Goal: Obtain resource: Obtain resource

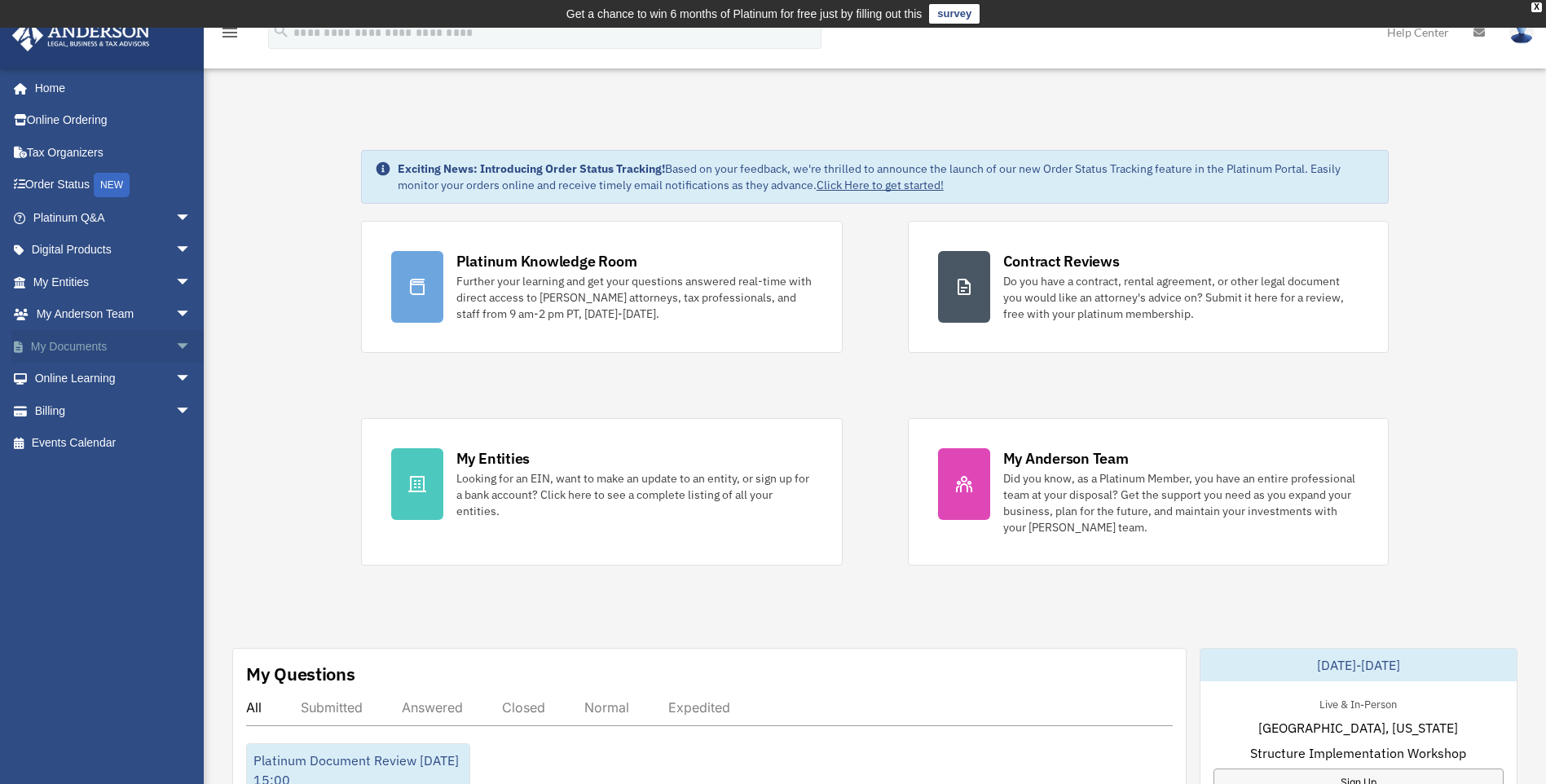
click at [76, 349] on link "My Documents arrow_drop_down" at bounding box center [113, 346] width 204 height 33
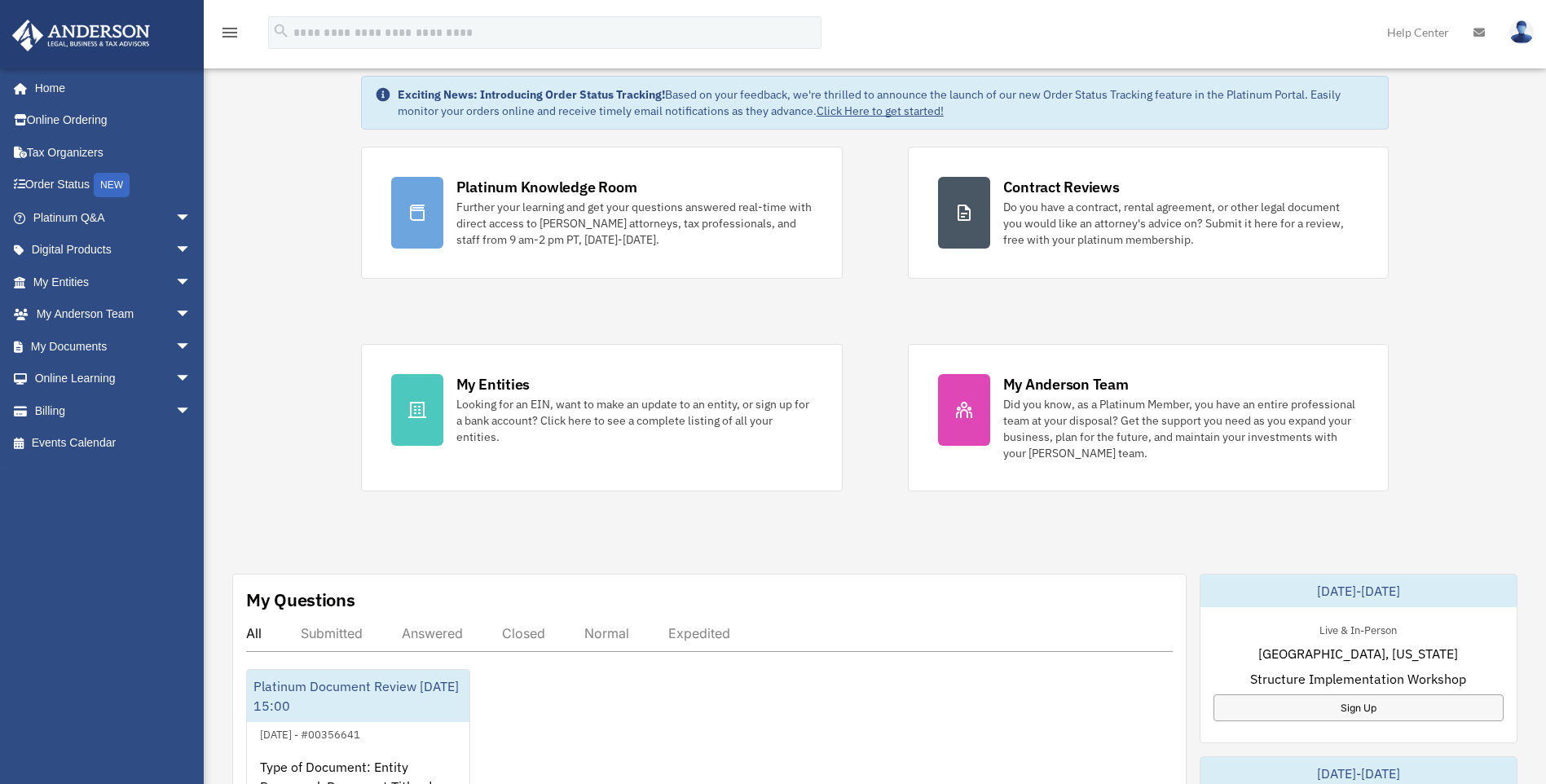
scroll to position [163, 0]
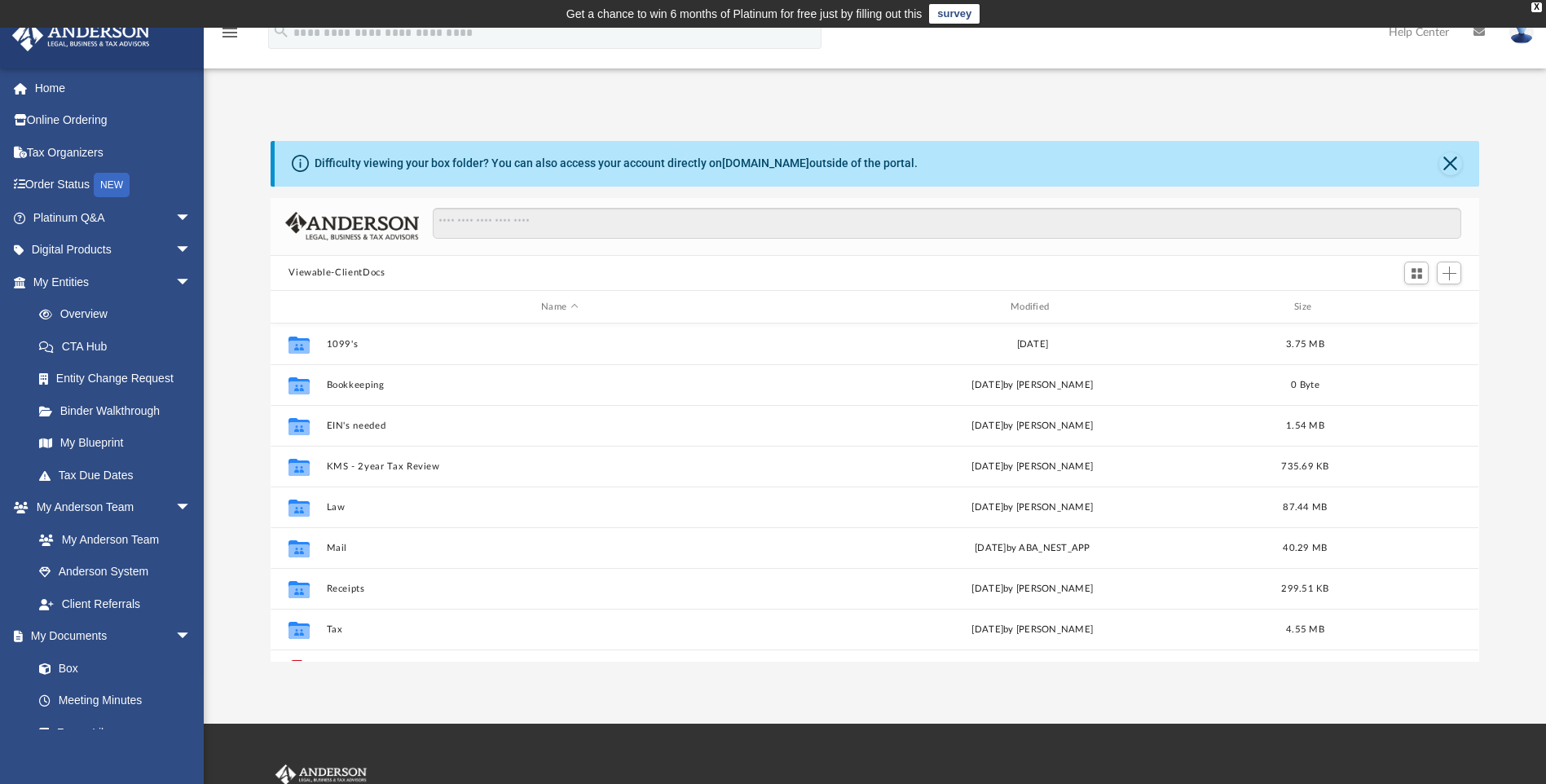
scroll to position [359, 1196]
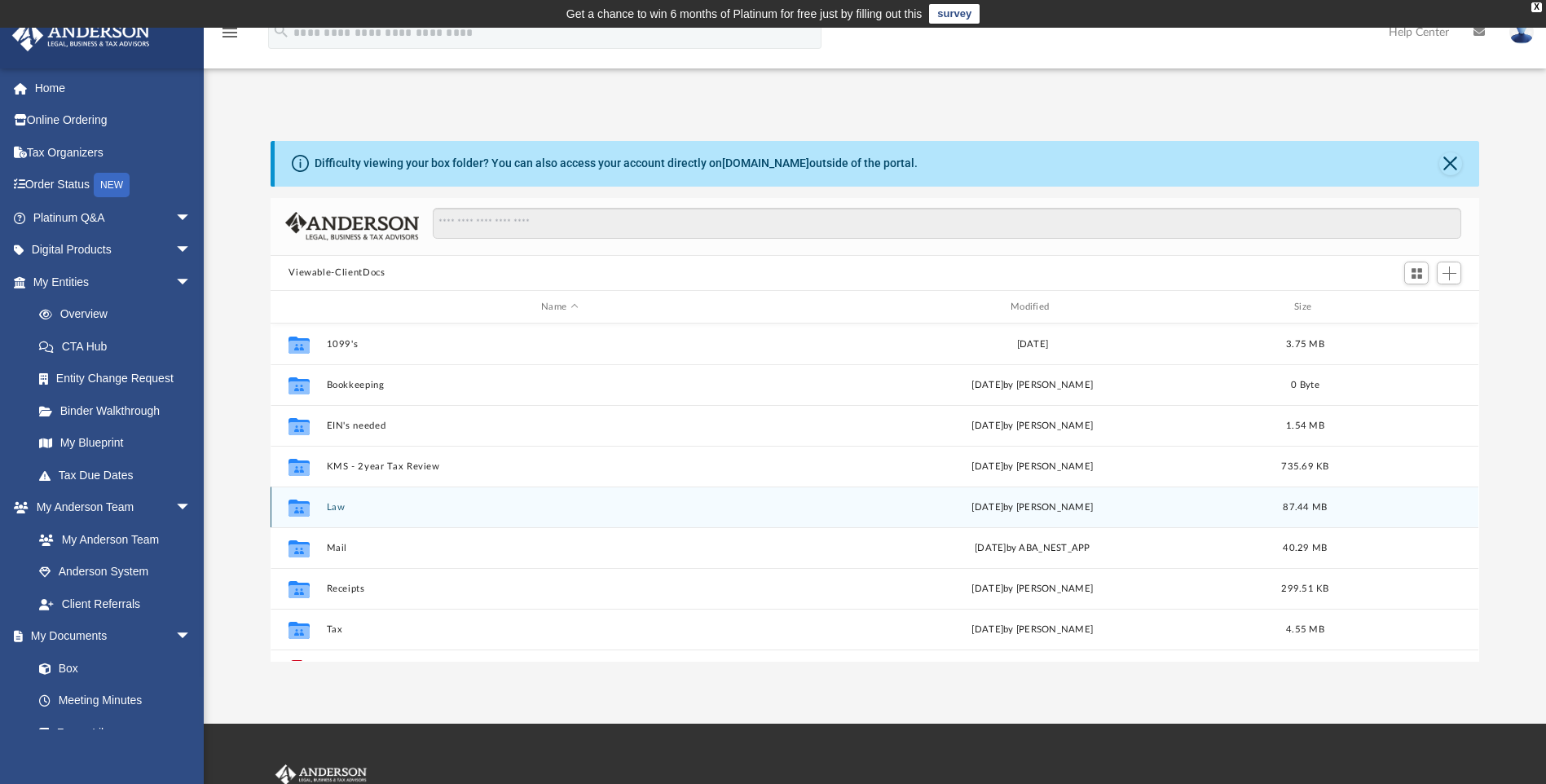
click at [374, 510] on button "Law" at bounding box center [560, 506] width 466 height 10
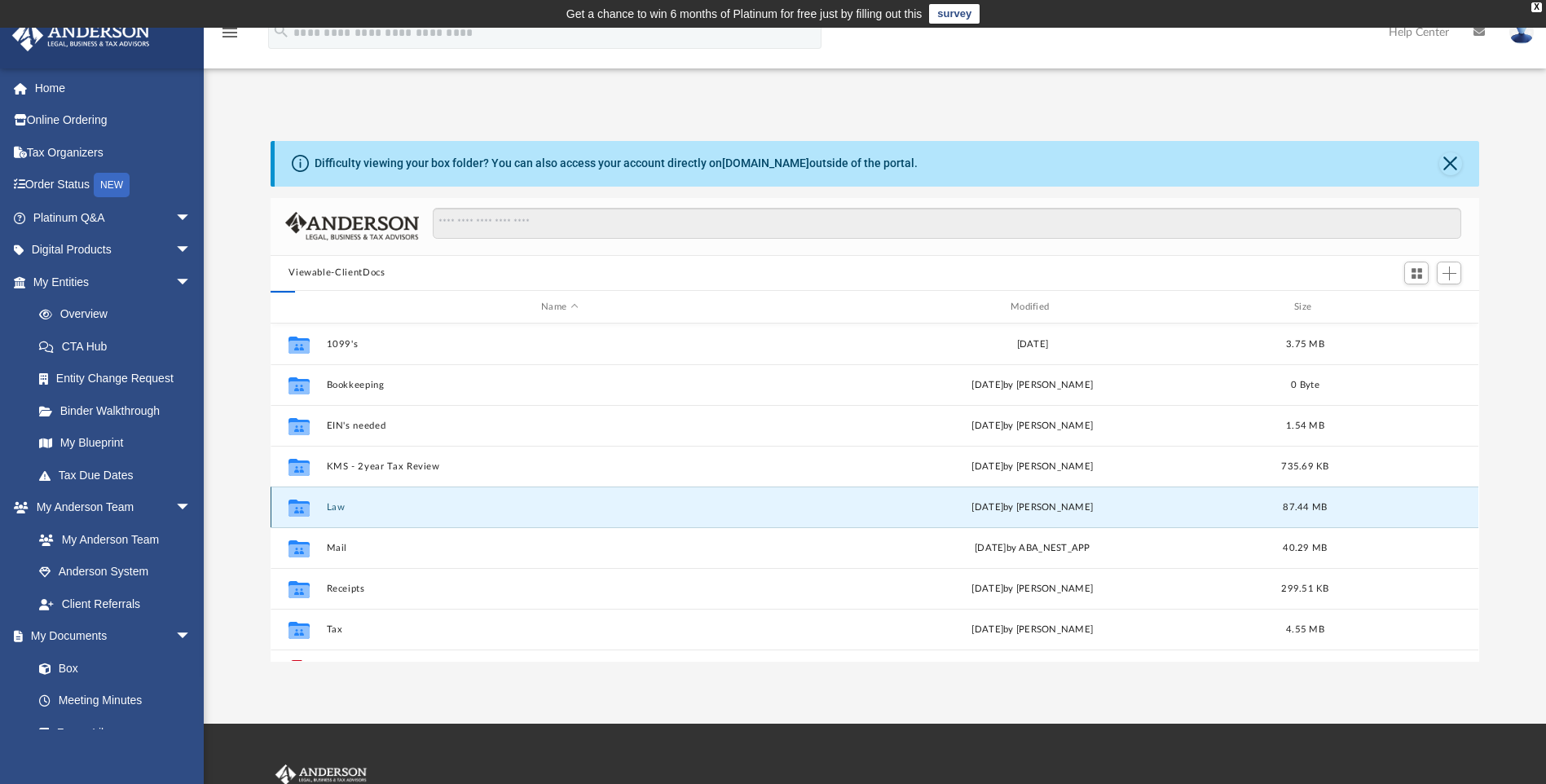
click at [374, 510] on button "Law" at bounding box center [560, 506] width 466 height 10
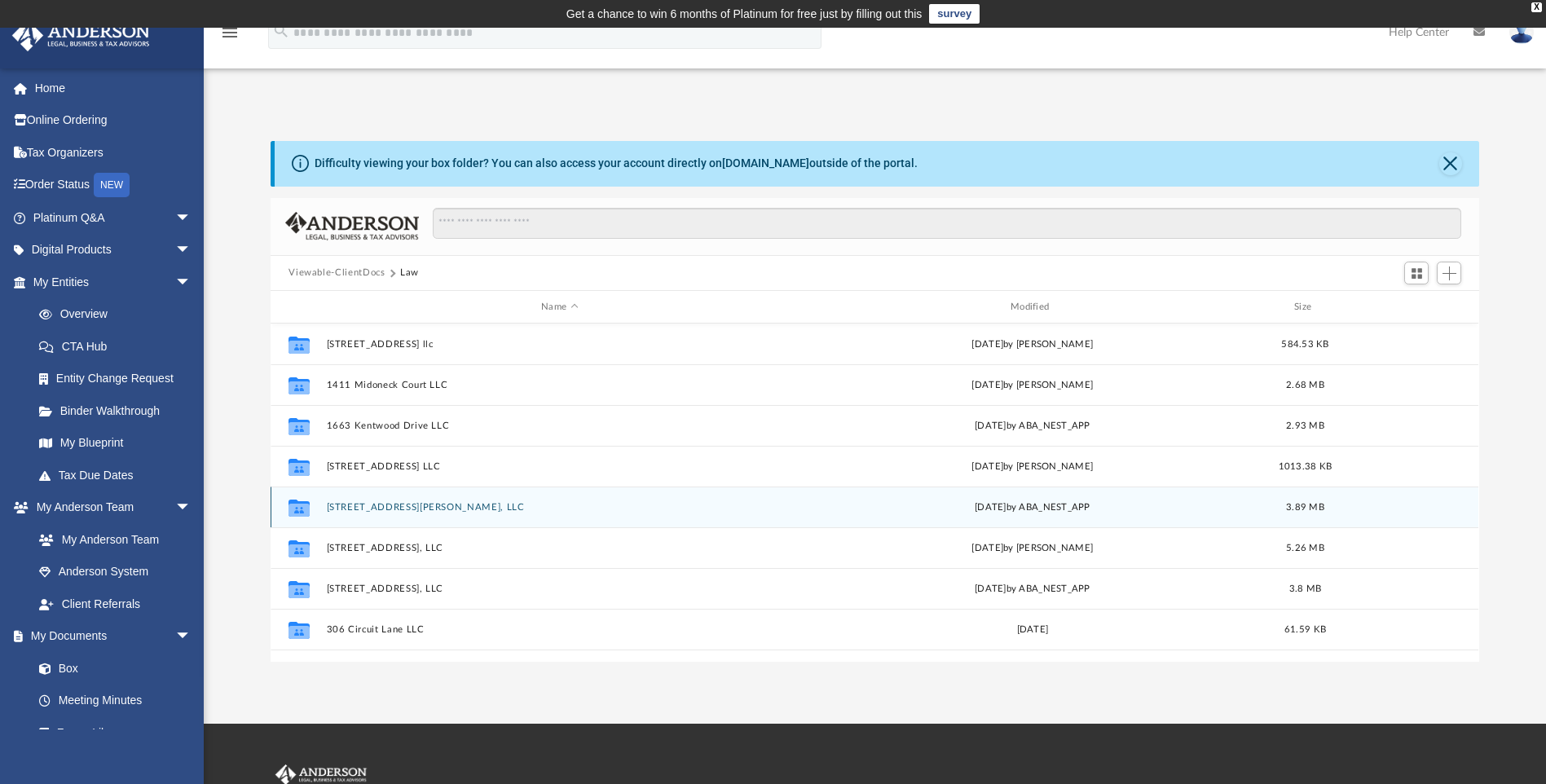
click at [413, 514] on div "Collaborated Folder 232 Culbertson Avenue, LLC Tue Sep 23 2025 by ABA_NEST_APP …" at bounding box center [874, 507] width 1208 height 41
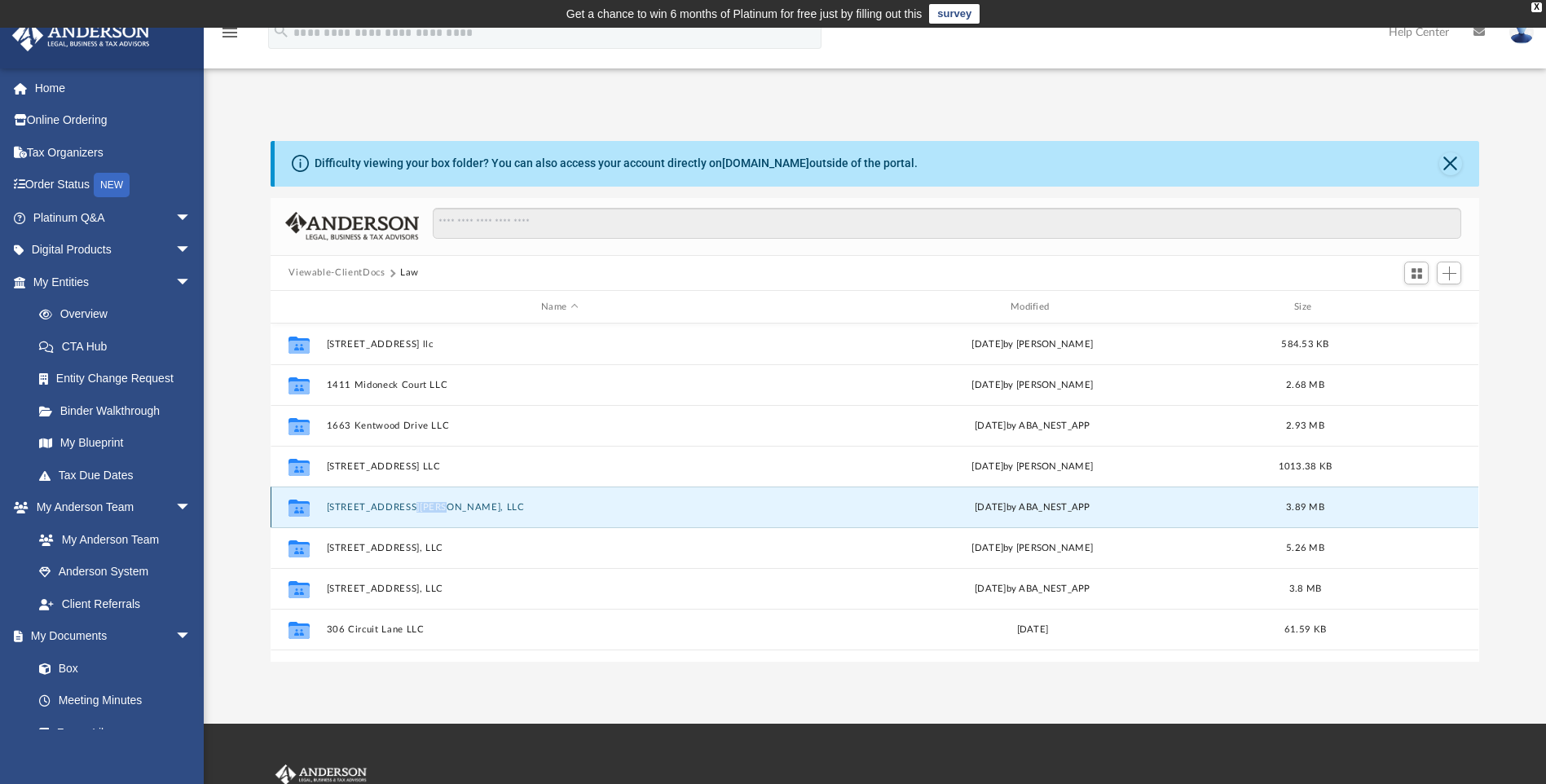
click at [413, 514] on div "Collaborated Folder 232 Culbertson Avenue, LLC Tue Sep 23 2025 by ABA_NEST_APP …" at bounding box center [874, 507] width 1208 height 41
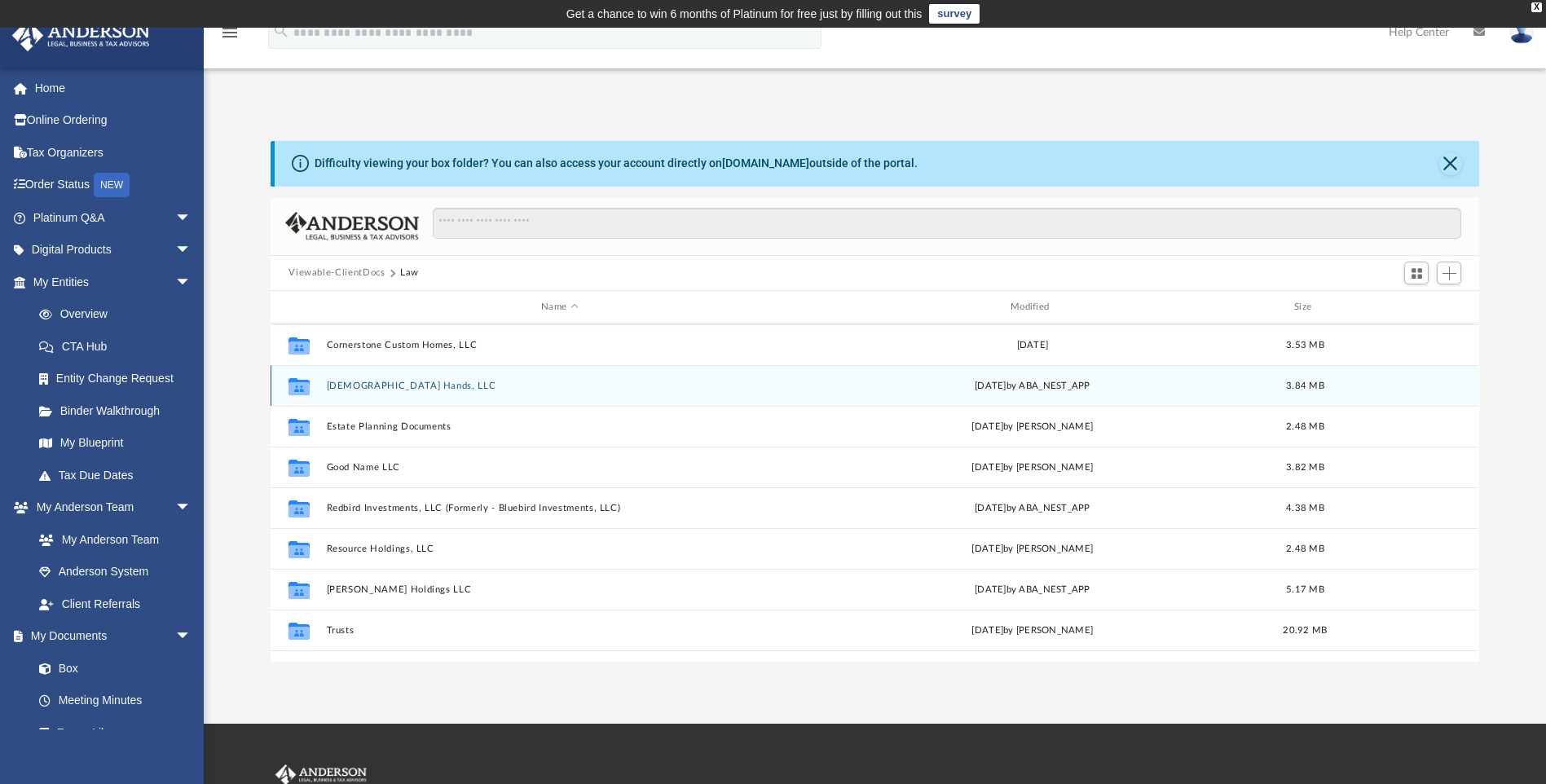
scroll to position [652, 0]
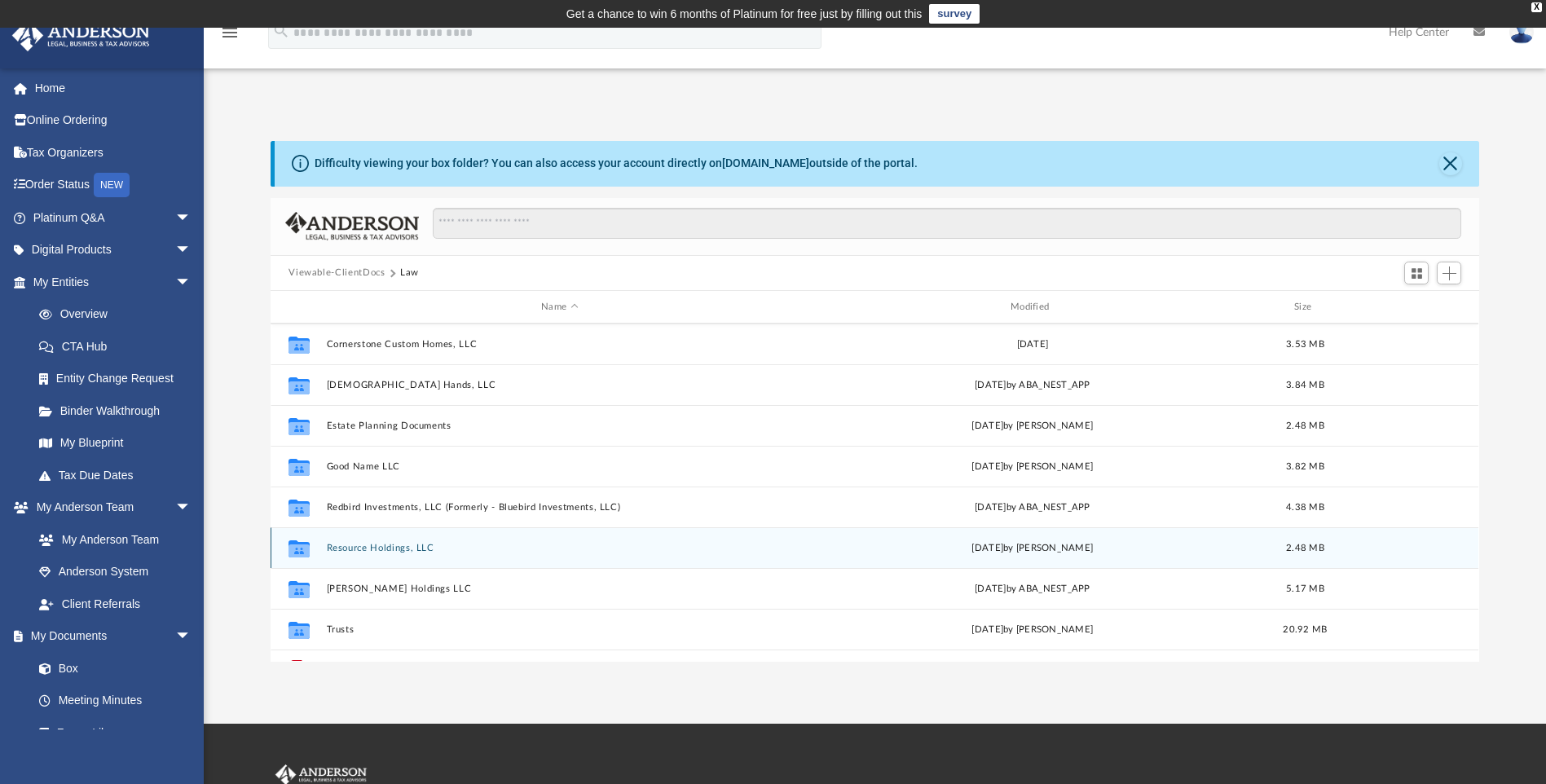
click at [417, 548] on button "Resource Holdings, LLC" at bounding box center [560, 547] width 466 height 10
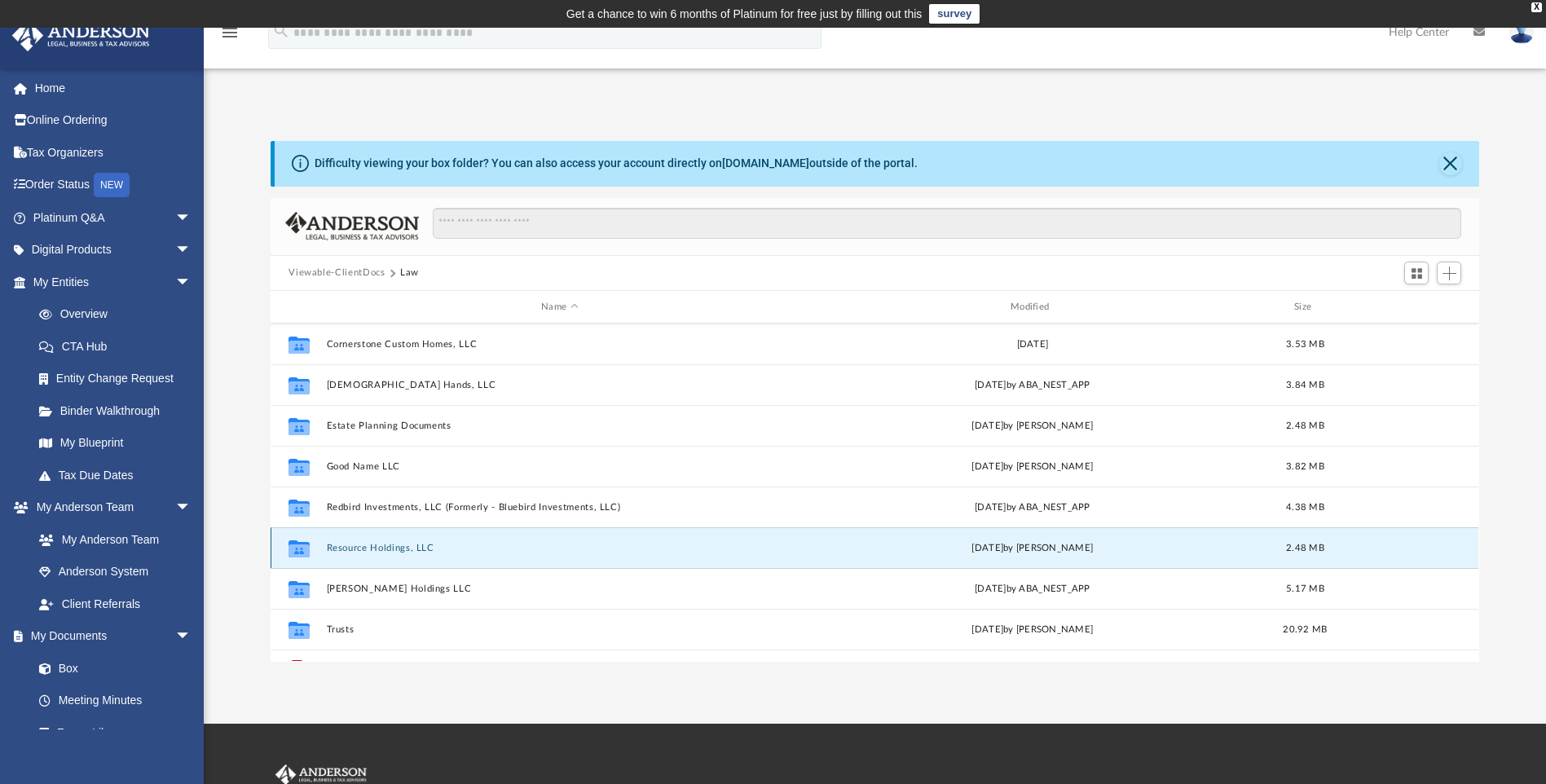
click at [417, 548] on button "Resource Holdings, LLC" at bounding box center [560, 547] width 466 height 10
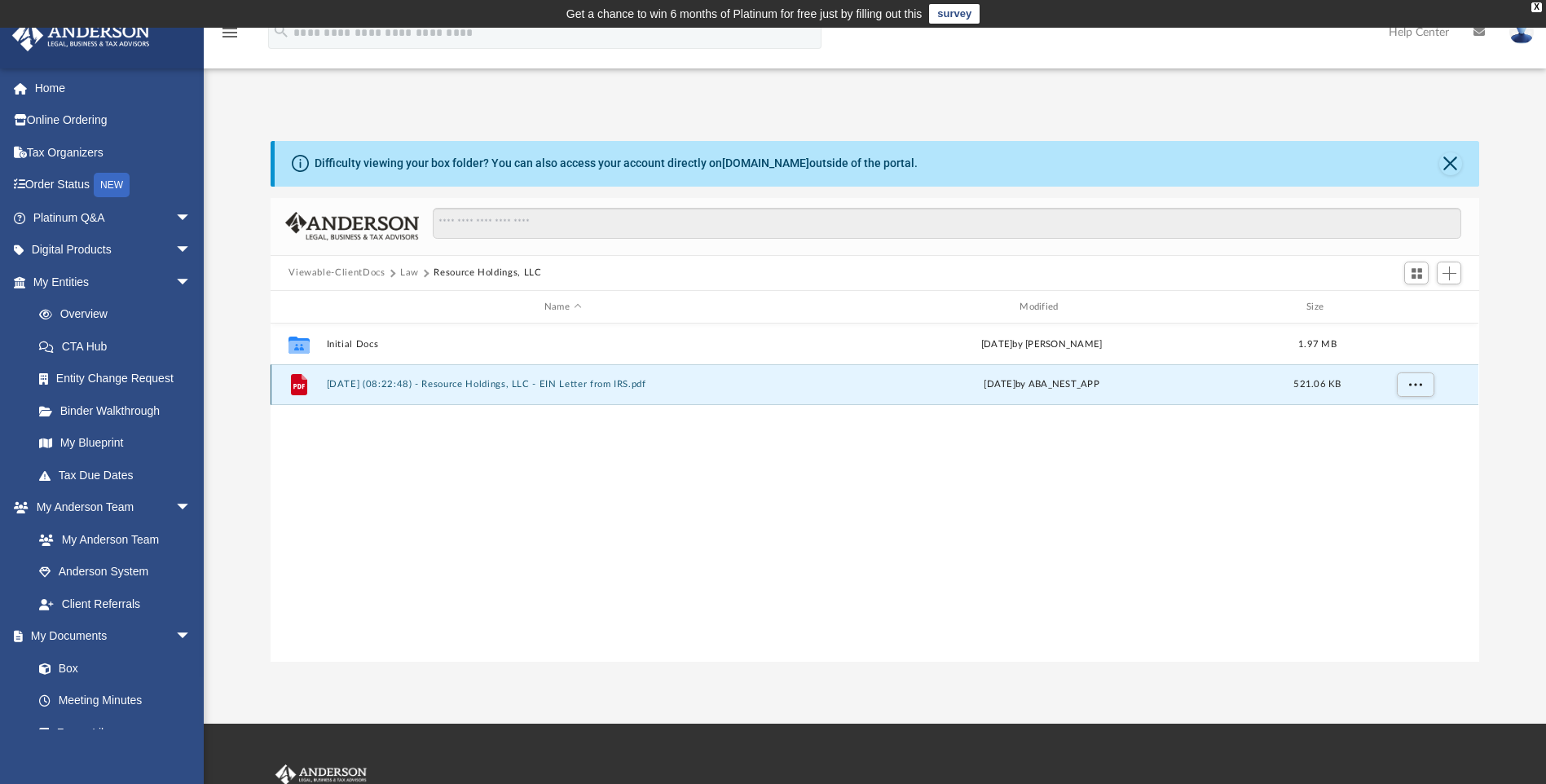
click at [449, 381] on button "2025.03.25 (08:22:48) - Resource Holdings, LLC - EIN Letter from IRS.pdf" at bounding box center [563, 385] width 472 height 10
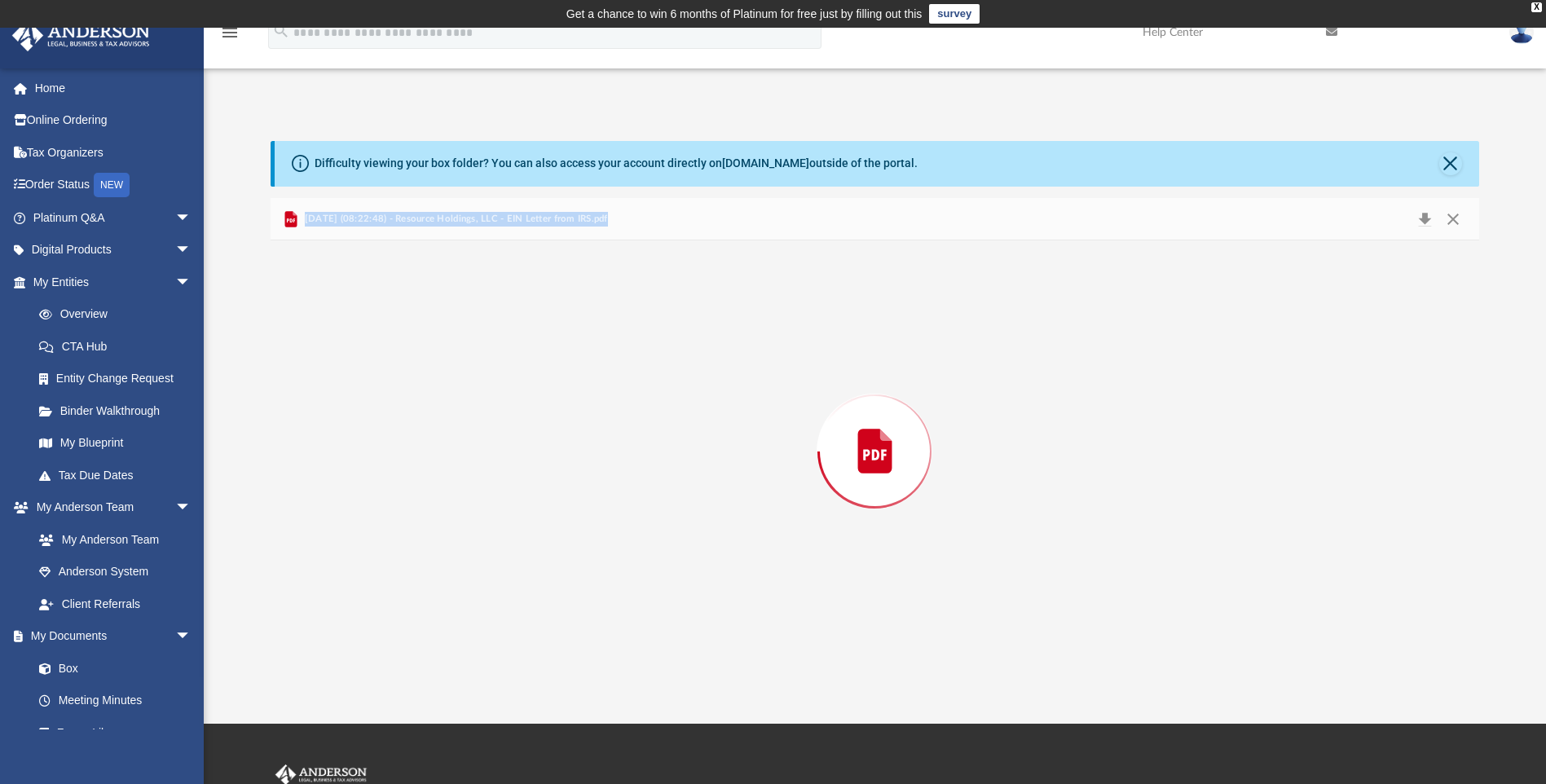
click at [449, 381] on div "Preview" at bounding box center [874, 451] width 1208 height 421
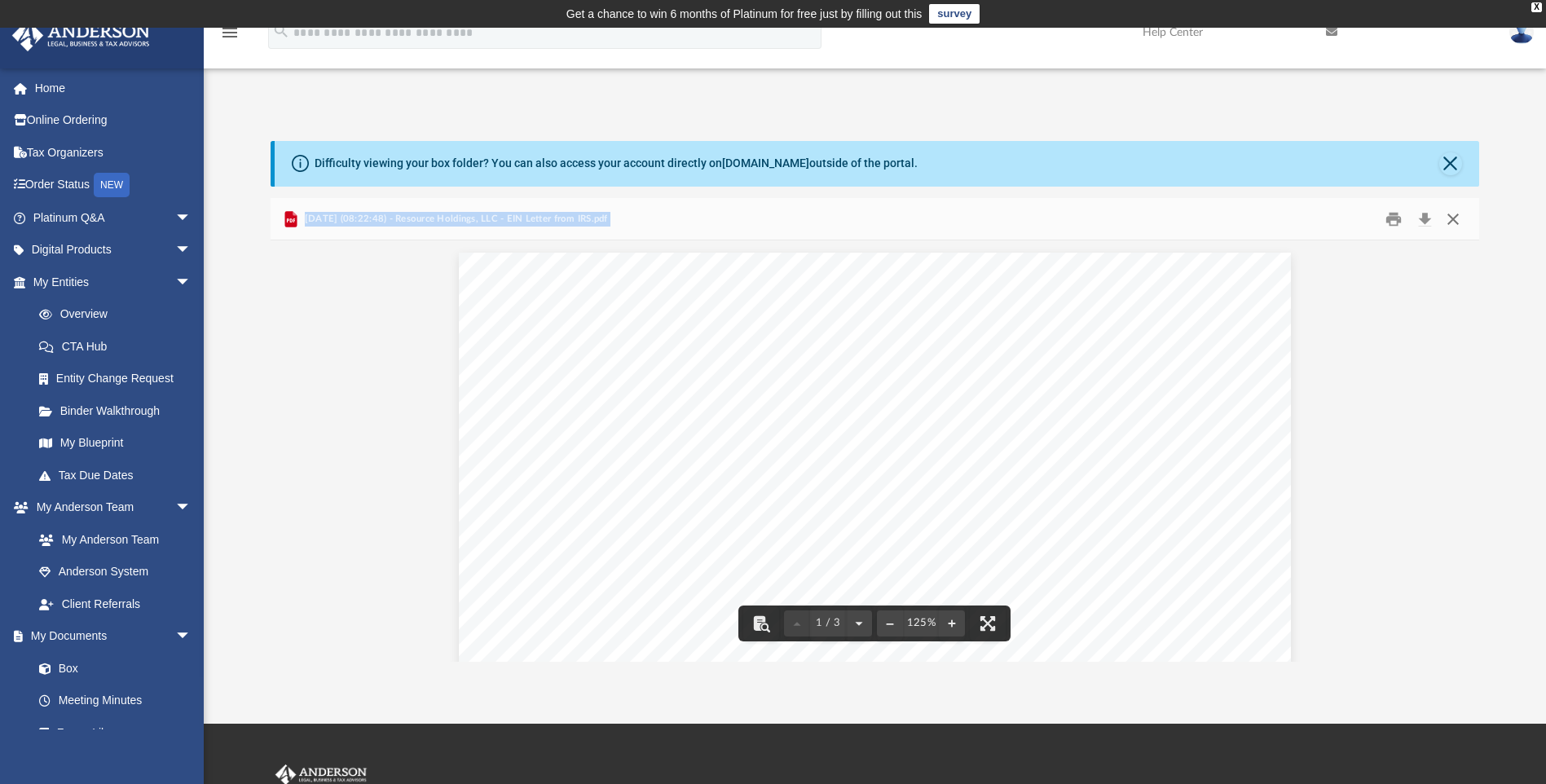
drag, startPoint x: 1454, startPoint y: 218, endPoint x: 1420, endPoint y: 228, distance: 35.4
click at [1454, 222] on button "Close" at bounding box center [1453, 218] width 30 height 25
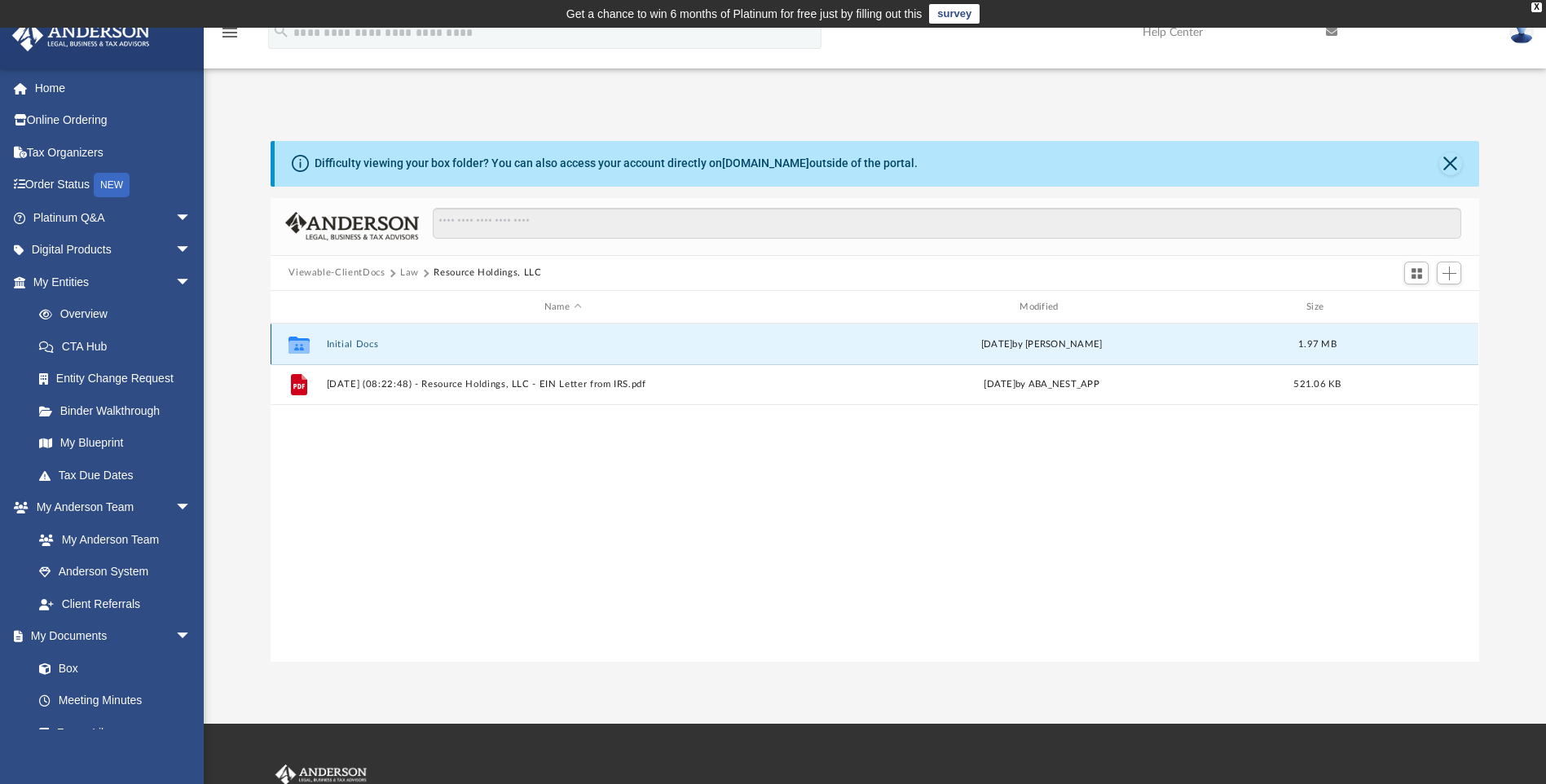
click at [341, 341] on button "Initial Docs" at bounding box center [563, 344] width 472 height 10
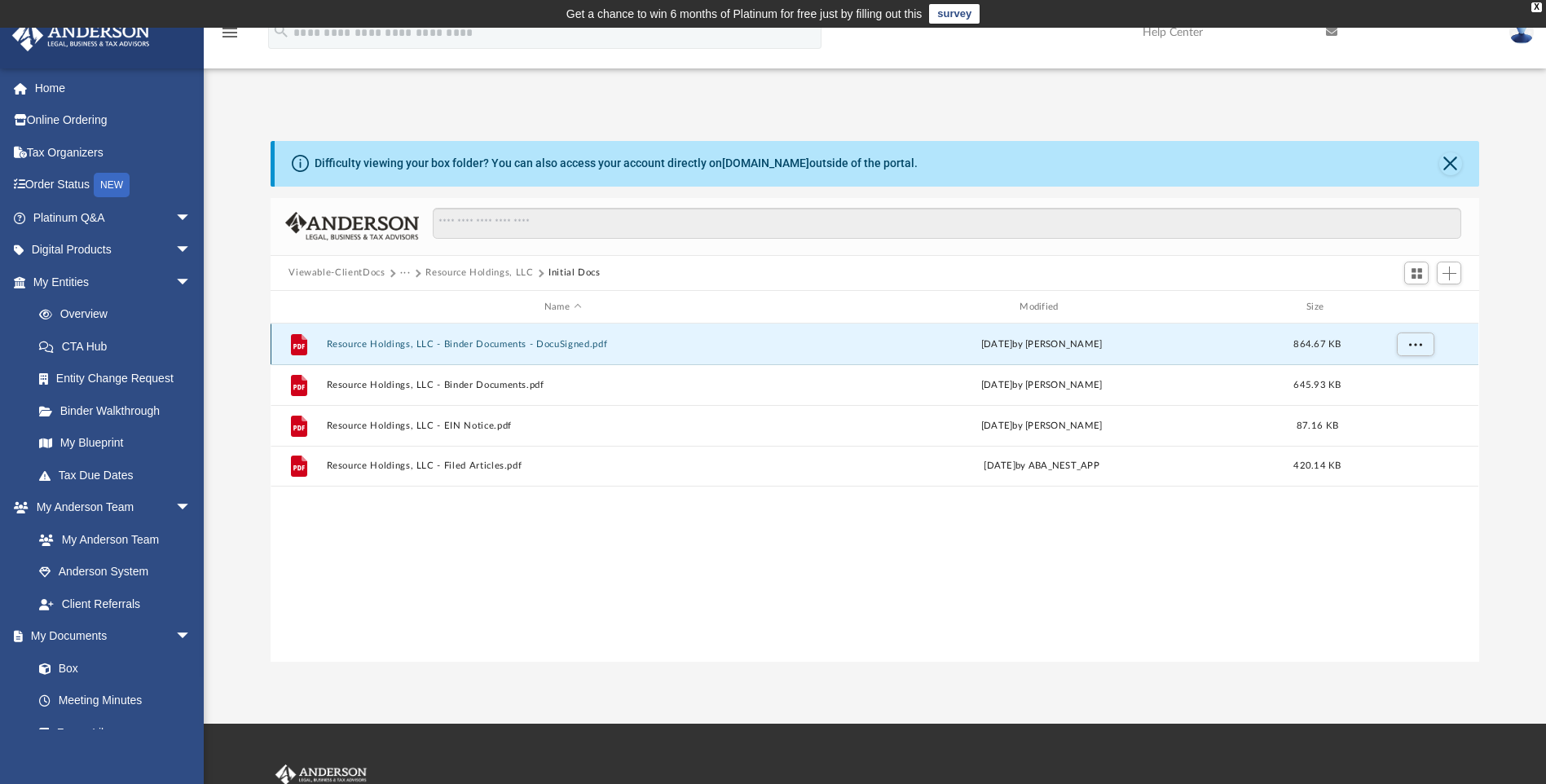
click at [514, 343] on button "Resource Holdings, LLC - Binder Documents - DocuSigned.pdf" at bounding box center [563, 344] width 472 height 10
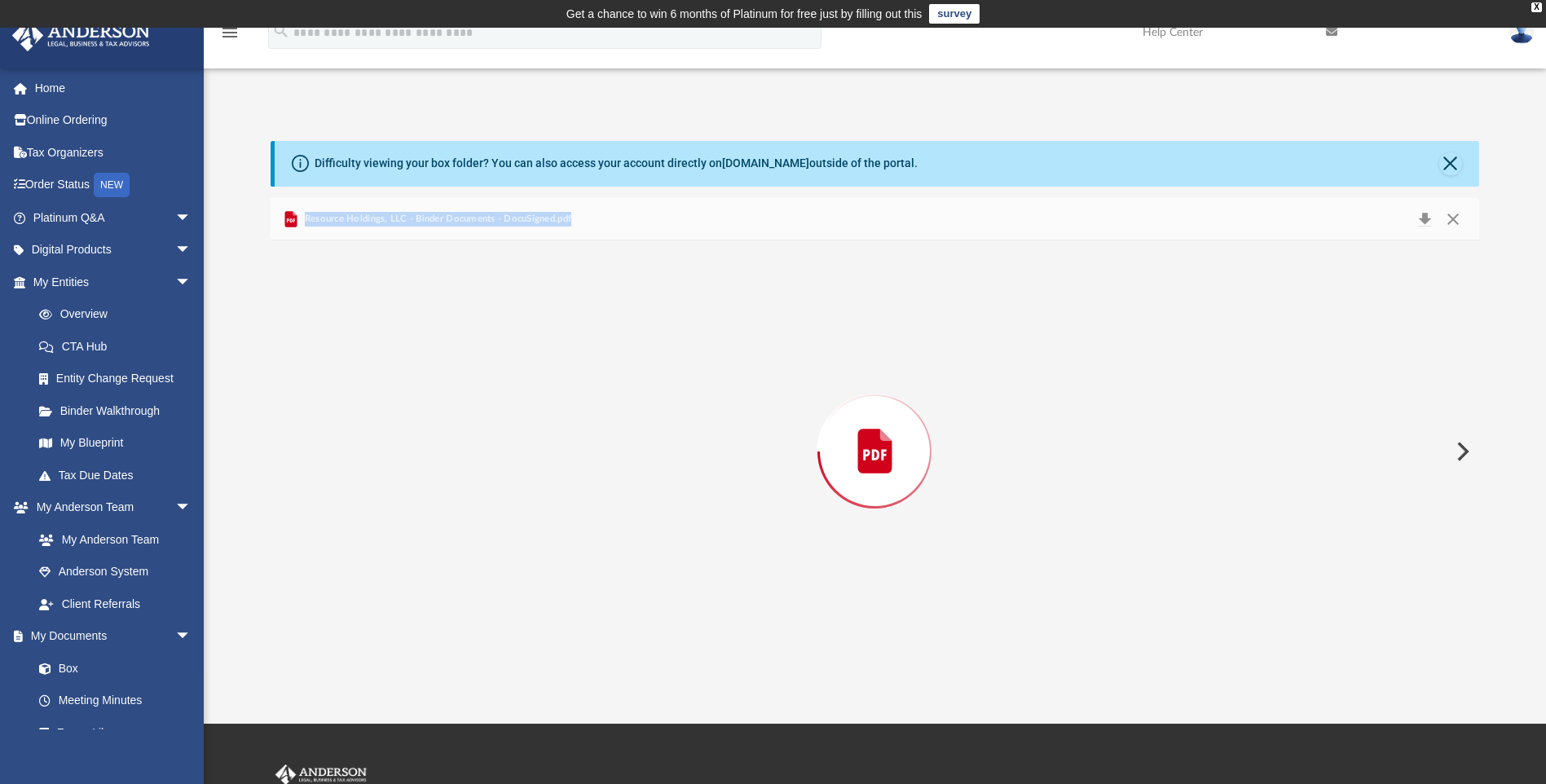
click at [514, 343] on div "Preview" at bounding box center [874, 451] width 1208 height 421
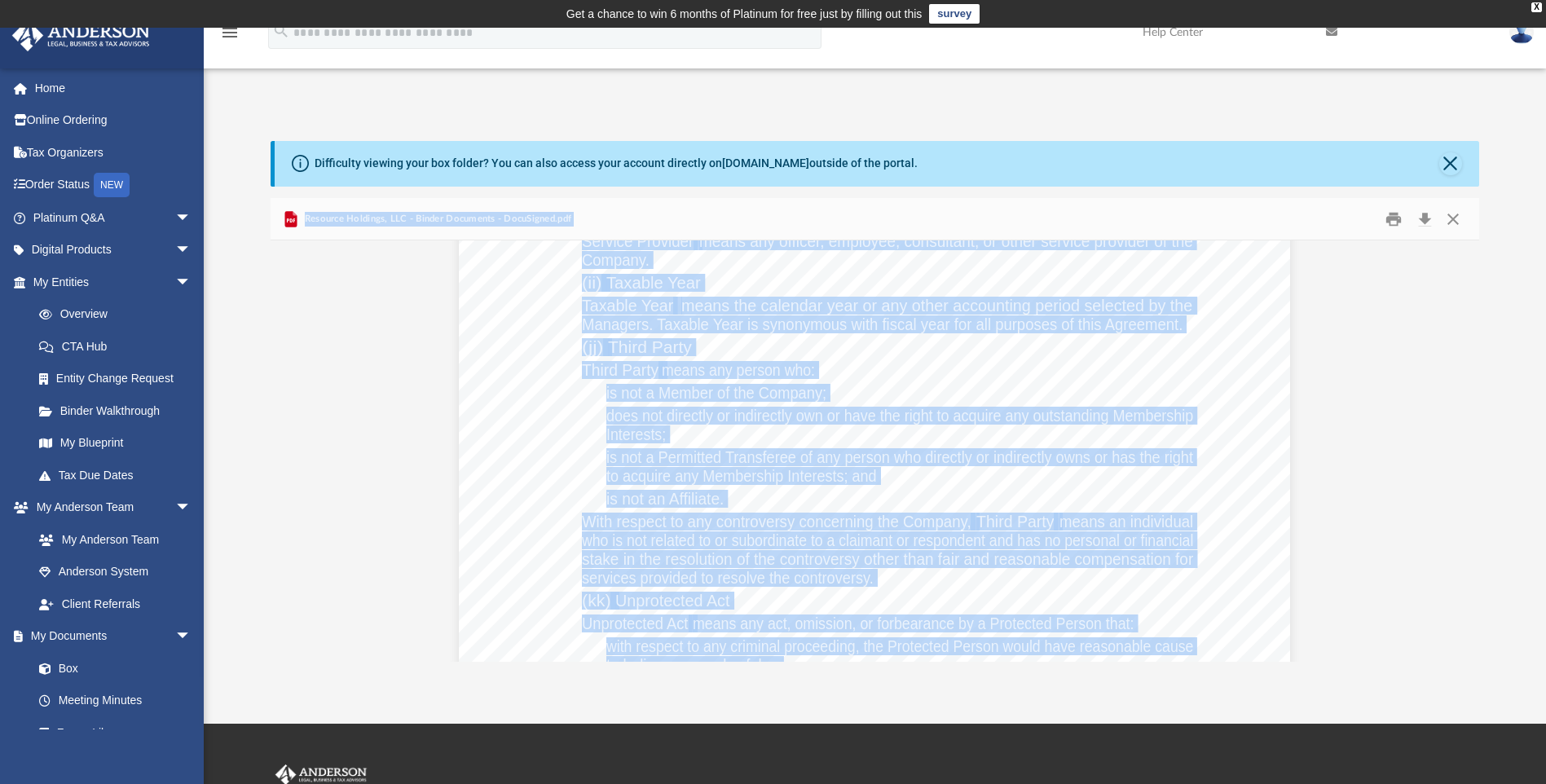
scroll to position [69600, 0]
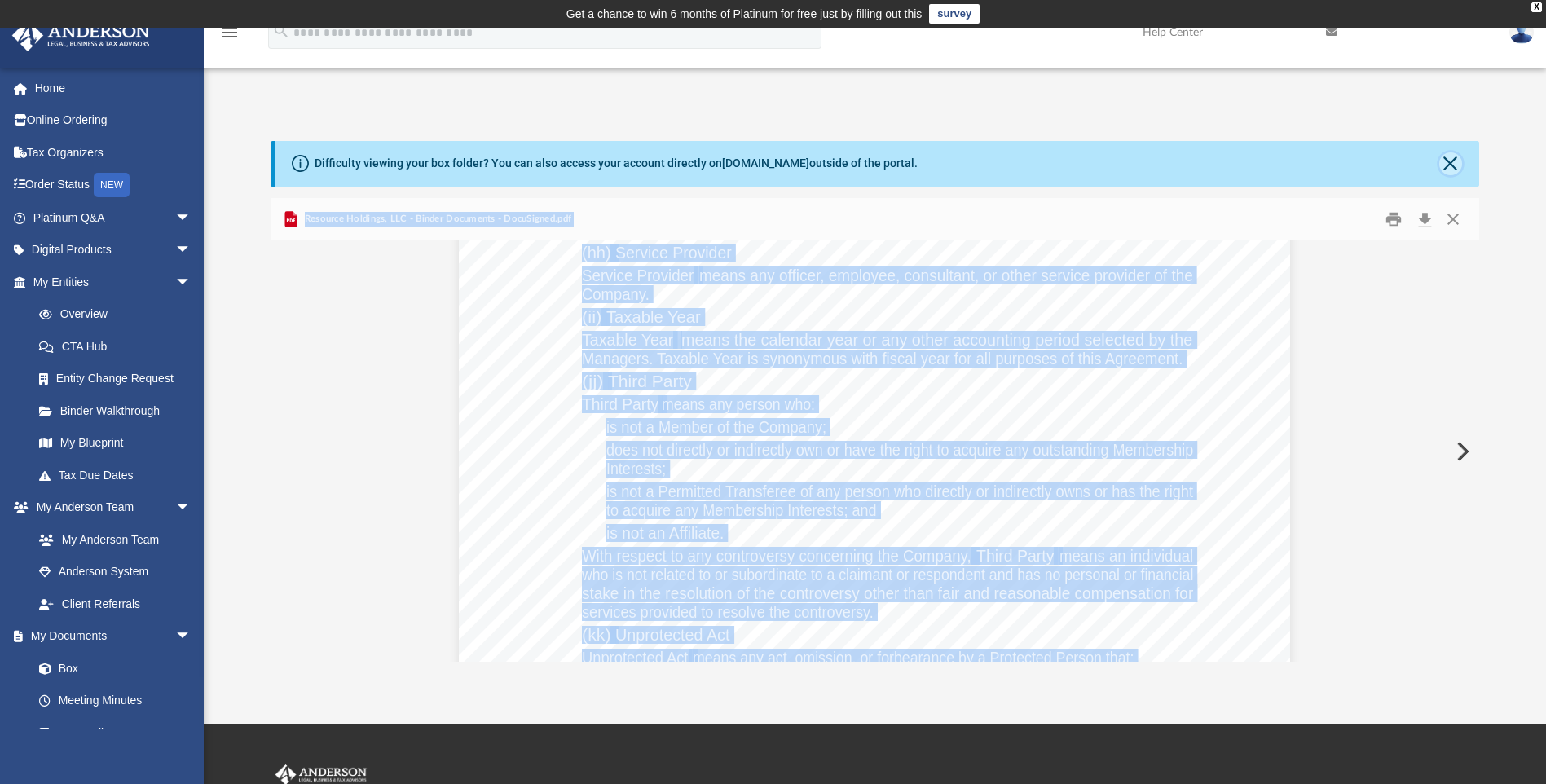
click at [1449, 164] on button "Close" at bounding box center [1450, 163] width 23 height 23
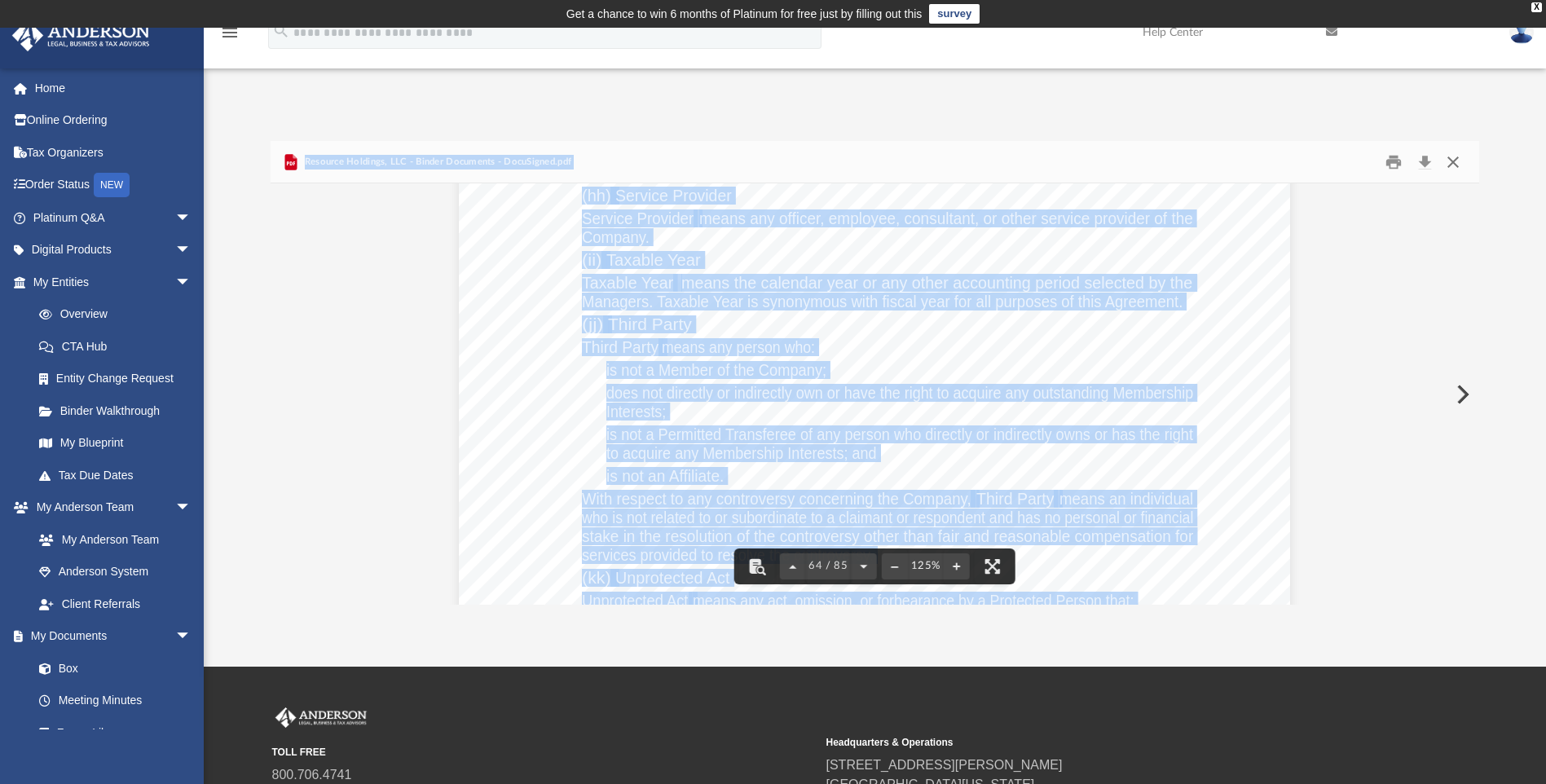
click at [1450, 161] on button "Close" at bounding box center [1453, 161] width 30 height 25
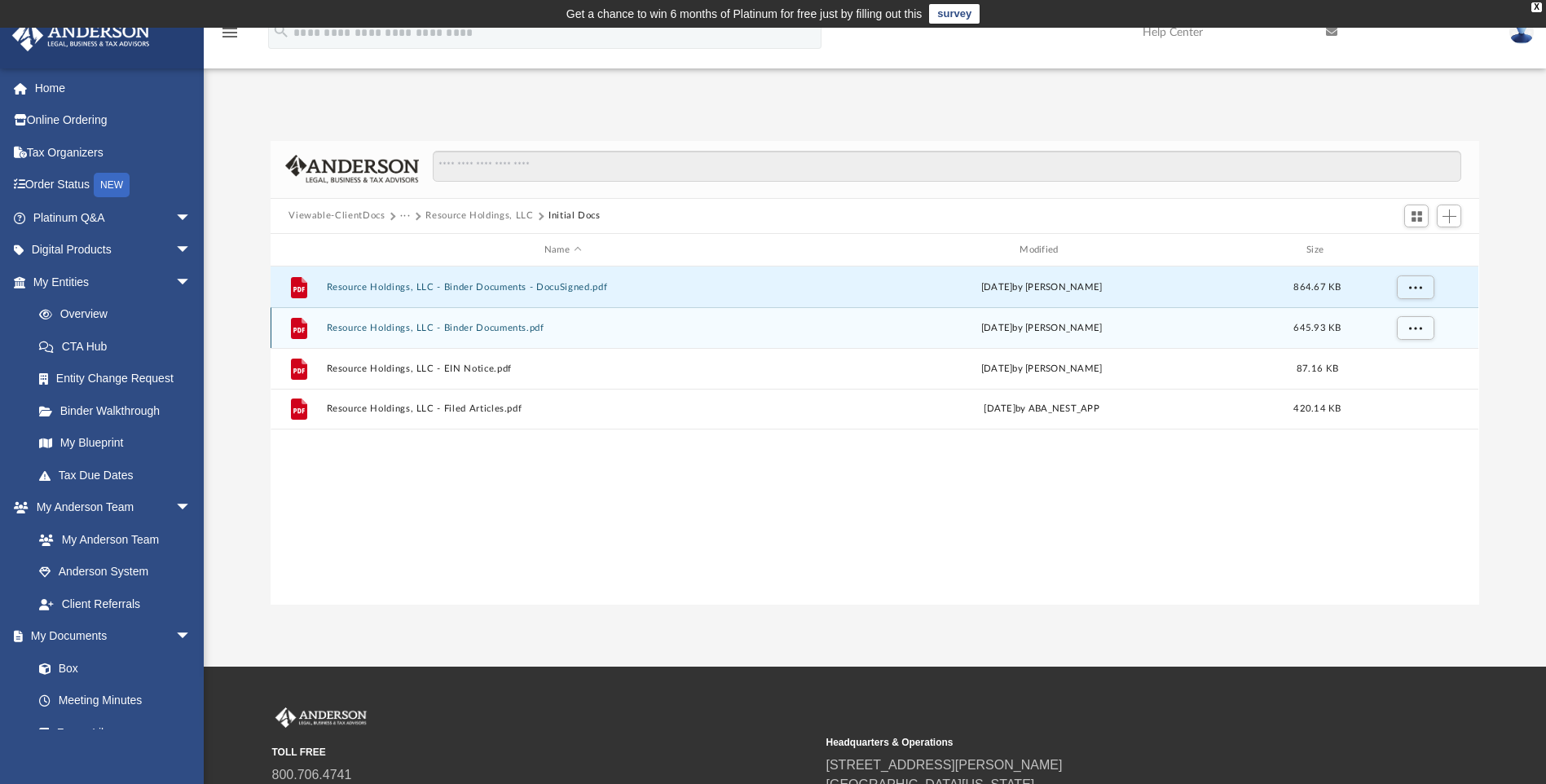
click at [474, 334] on div "File Resource Holdings, LLC - Binder Documents.pdf Fri Mar 14 2025 by Amber Joh…" at bounding box center [874, 328] width 1208 height 41
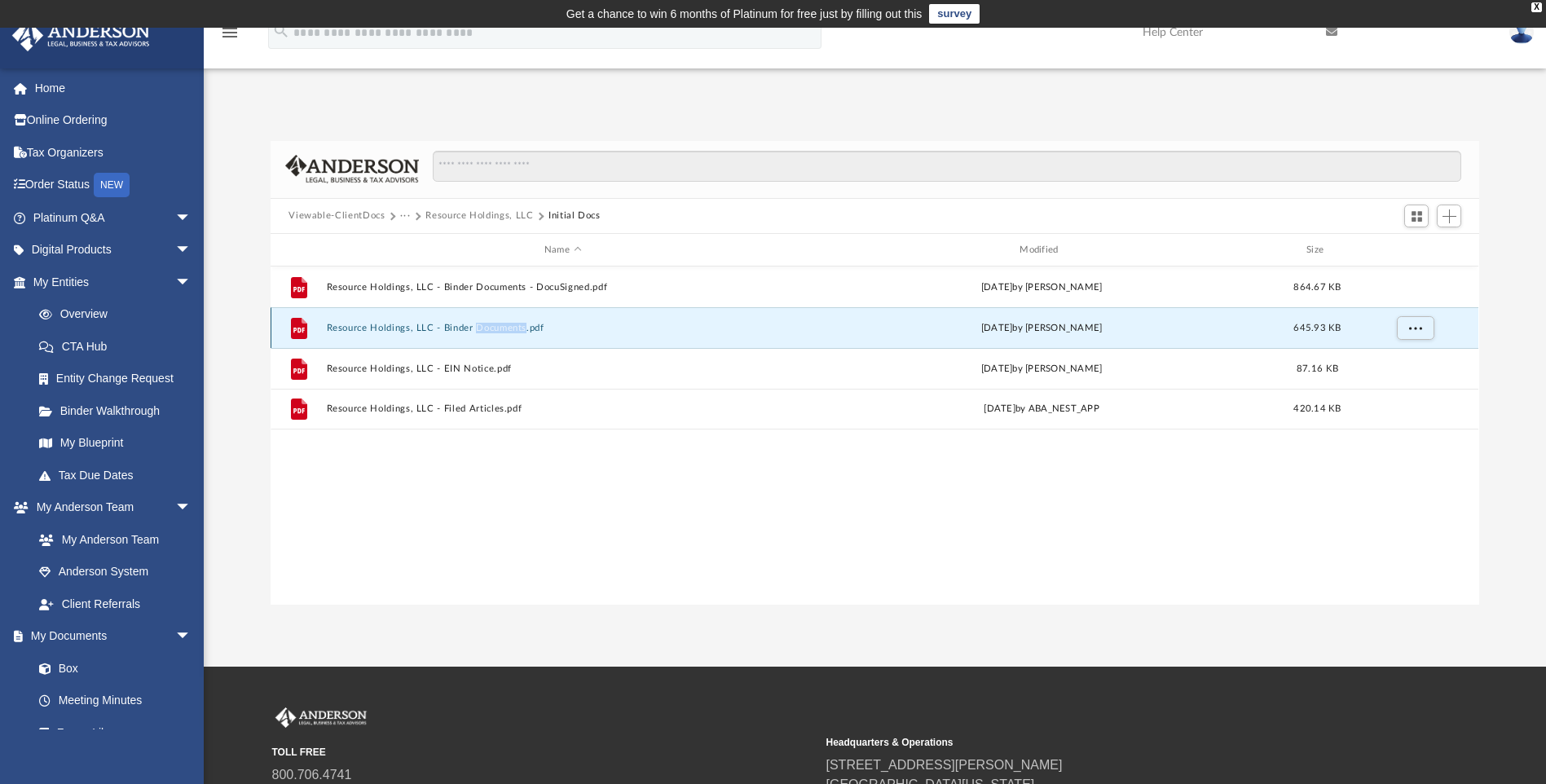
click at [474, 334] on div "File Resource Holdings, LLC - Binder Documents.pdf Fri Mar 14 2025 by Amber Joh…" at bounding box center [874, 328] width 1208 height 41
drag, startPoint x: 474, startPoint y: 334, endPoint x: 456, endPoint y: 330, distance: 18.4
click at [456, 330] on button "Resource Holdings, LLC - Binder Documents.pdf" at bounding box center [563, 327] width 472 height 10
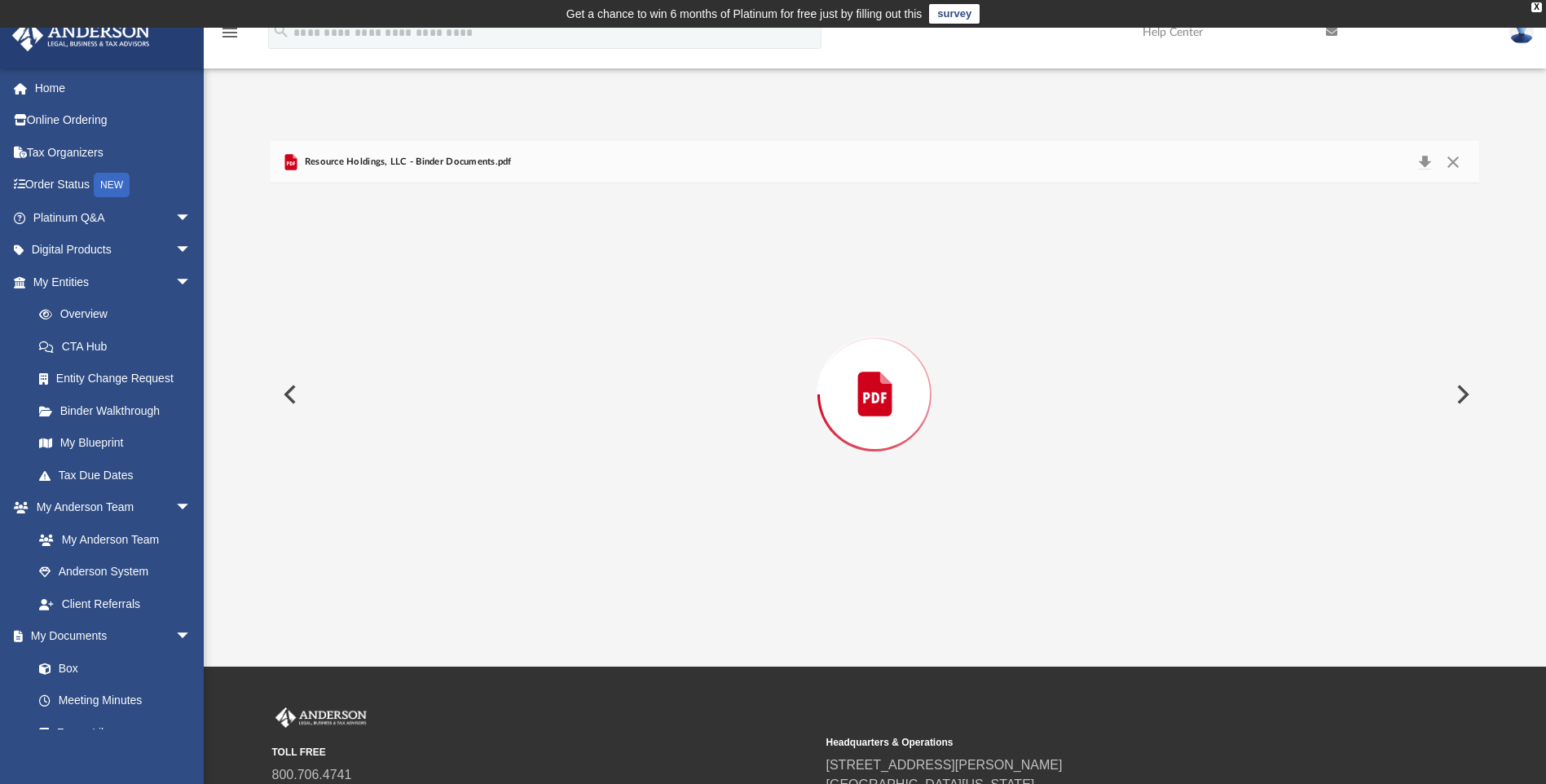
click at [457, 330] on div "Preview" at bounding box center [874, 393] width 1208 height 421
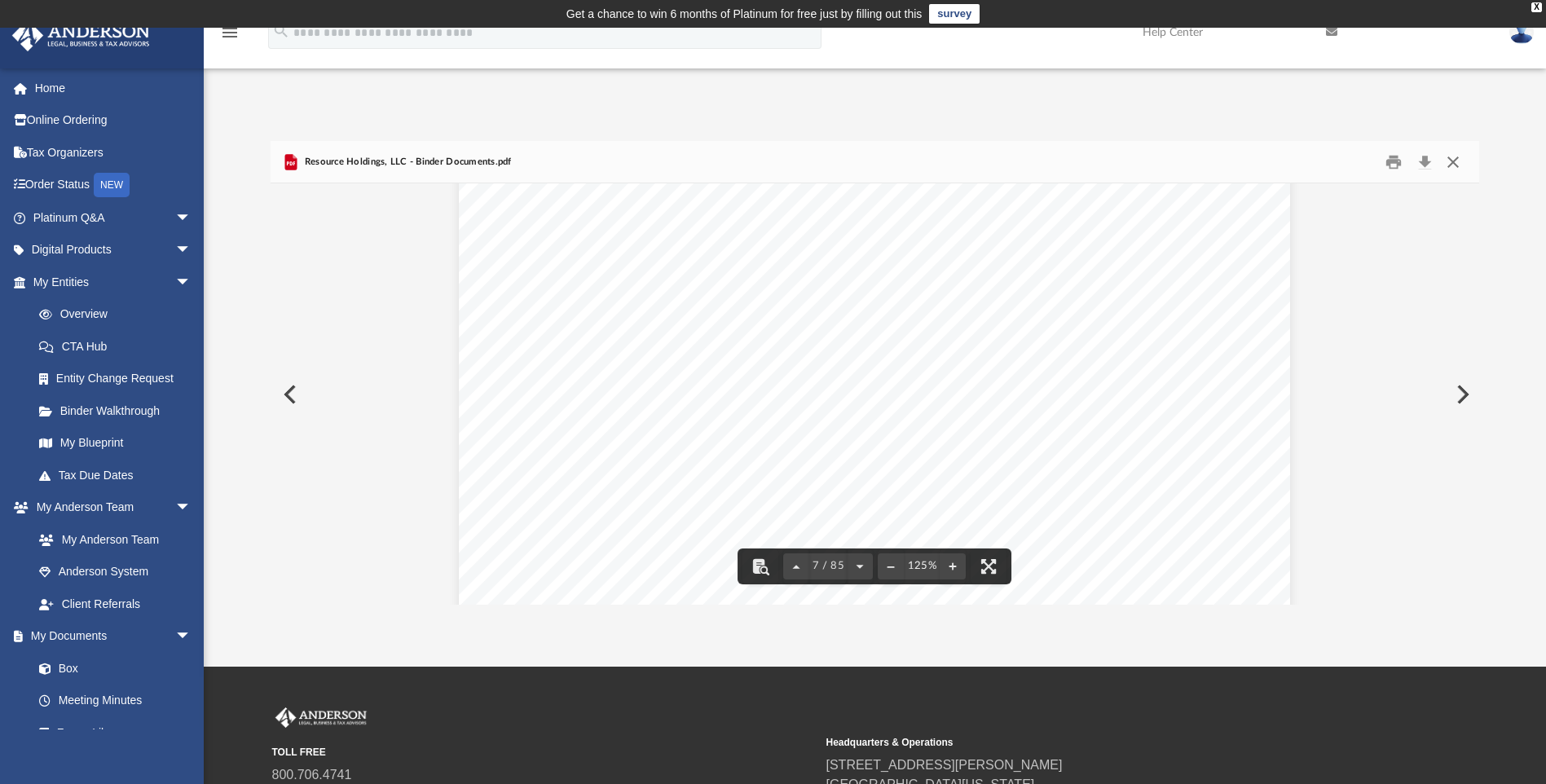
click at [1460, 163] on button "Close" at bounding box center [1453, 161] width 30 height 25
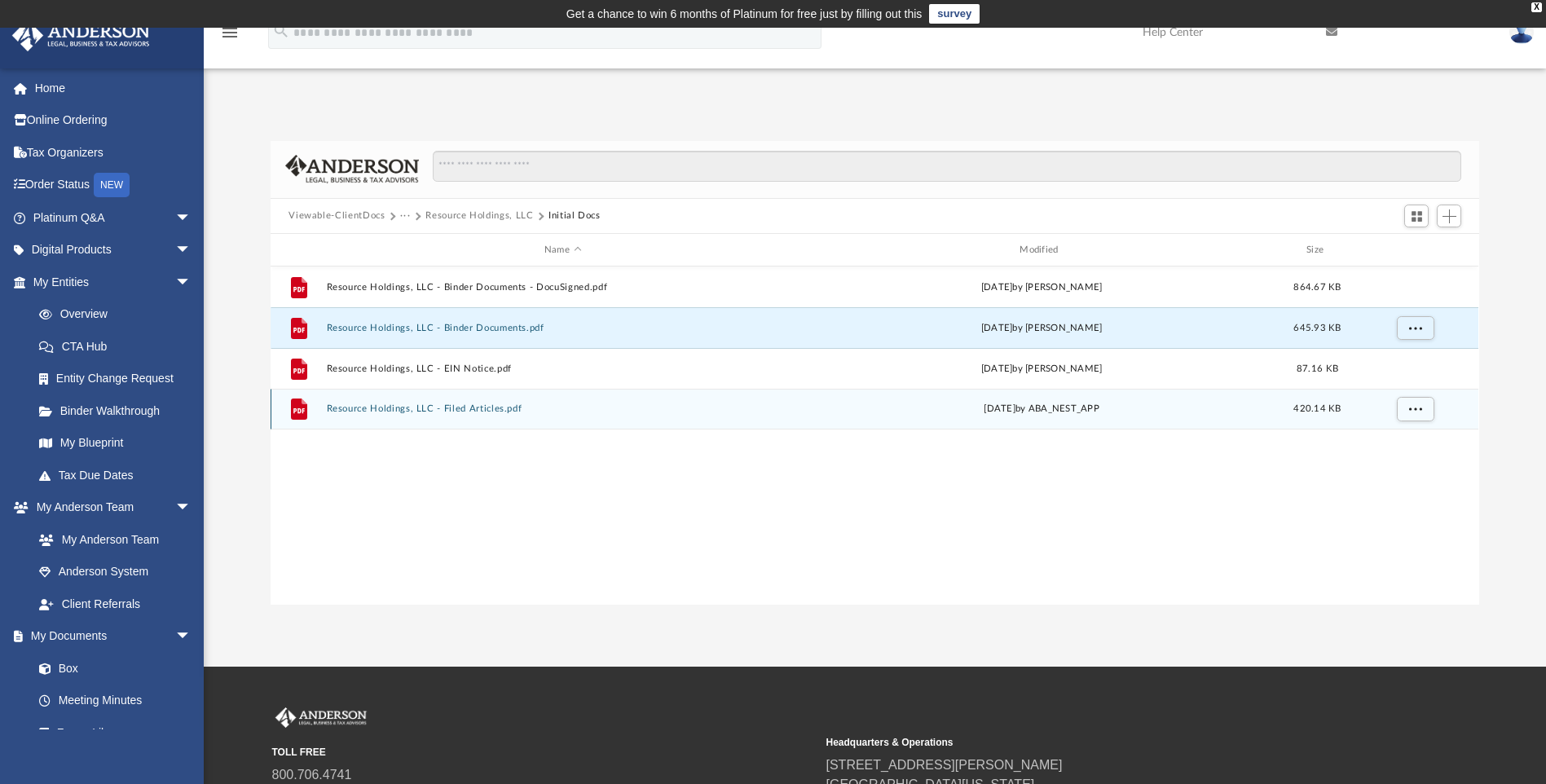
click at [480, 418] on div "File Resource Holdings, LLC - Filed Articles.pdf Fri Mar 14 2025 by ABA_NEST_AP…" at bounding box center [874, 409] width 1208 height 41
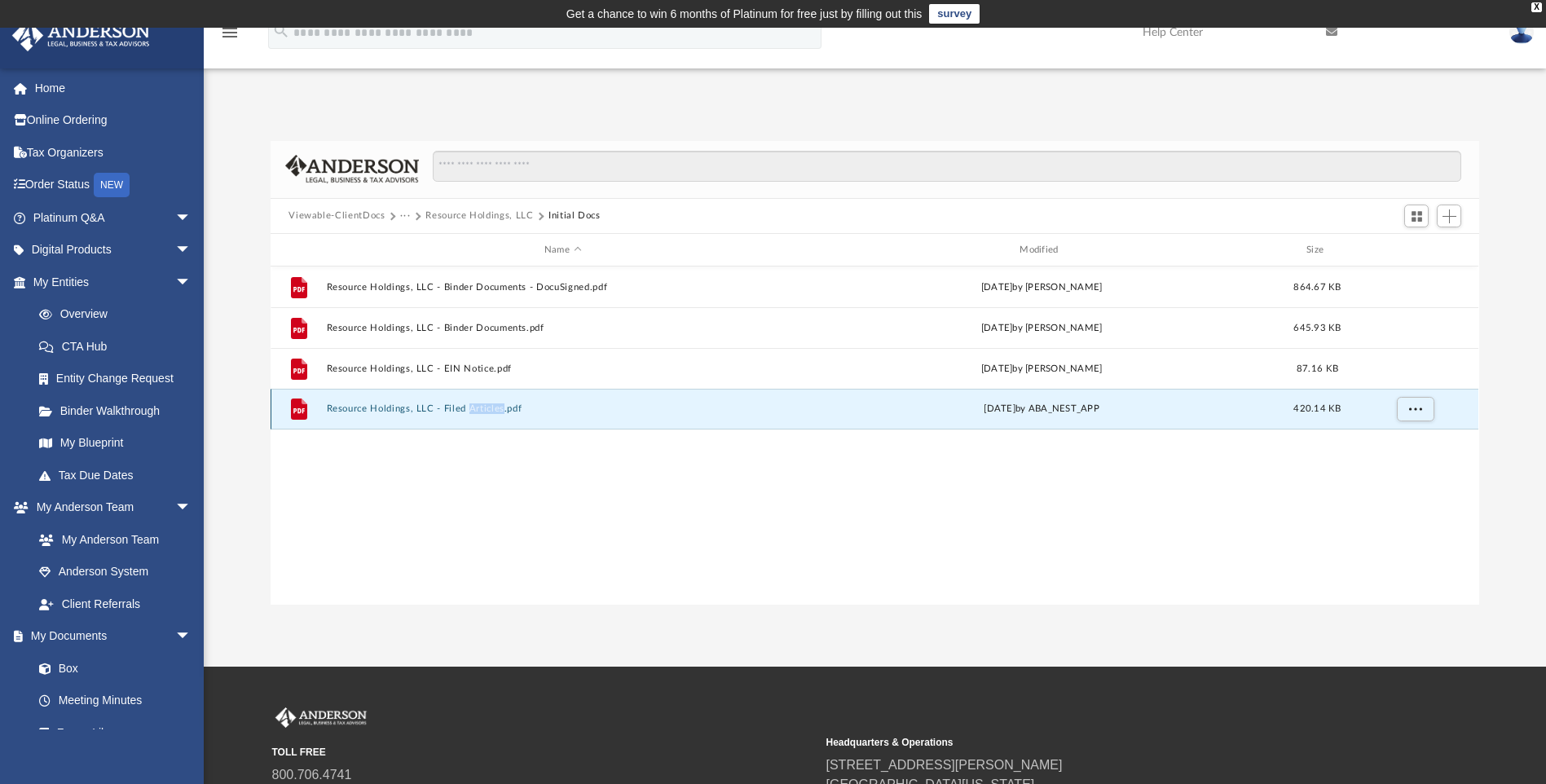
click at [480, 418] on div "File Resource Holdings, LLC - Filed Articles.pdf Fri Mar 14 2025 by ABA_NEST_AP…" at bounding box center [874, 409] width 1208 height 41
drag, startPoint x: 480, startPoint y: 418, endPoint x: 553, endPoint y: 406, distance: 74.0
click at [553, 406] on button "Resource Holdings, LLC - Filed Articles.pdf" at bounding box center [563, 409] width 472 height 10
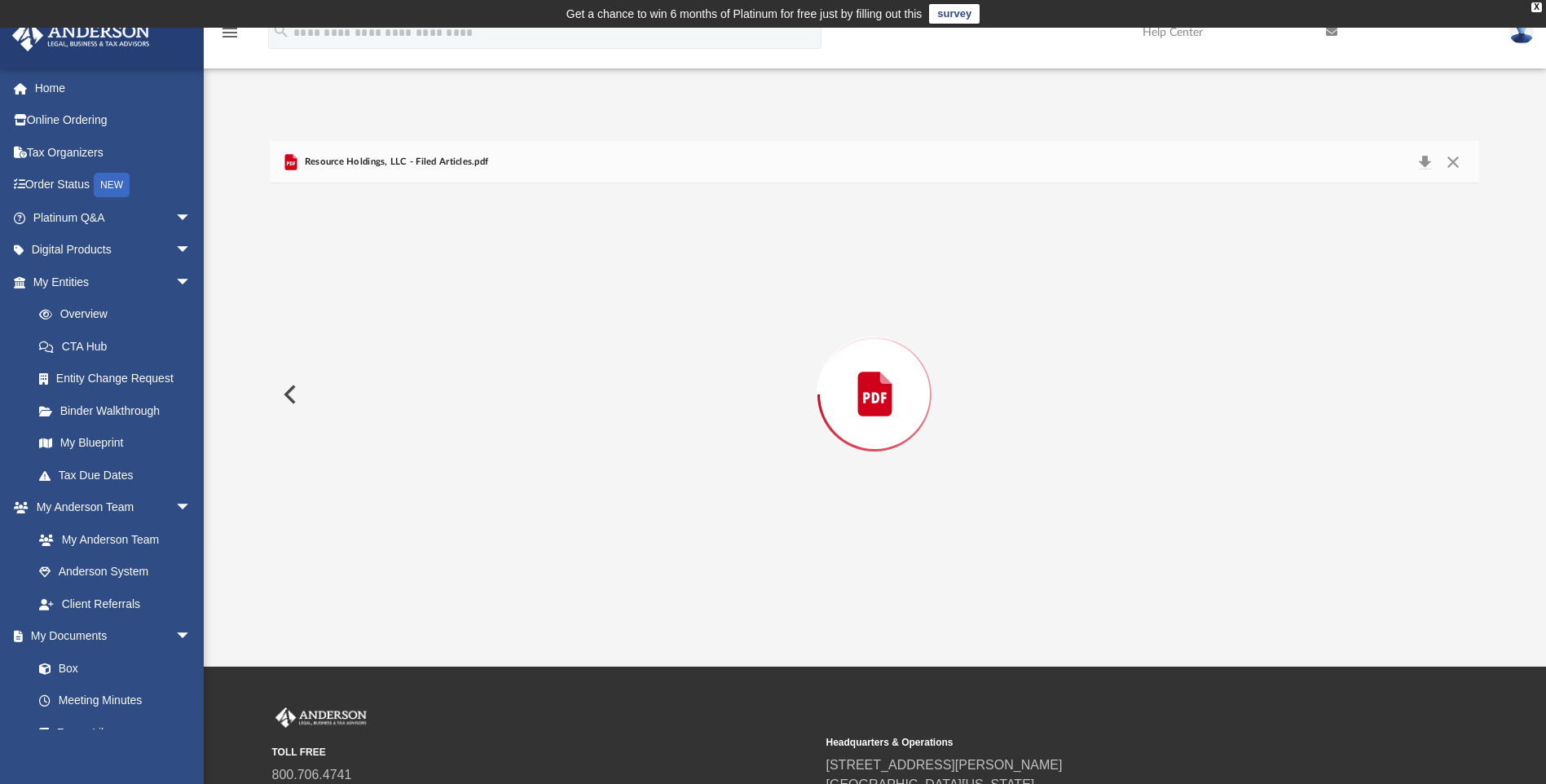
click at [553, 406] on div "Preview" at bounding box center [874, 393] width 1208 height 421
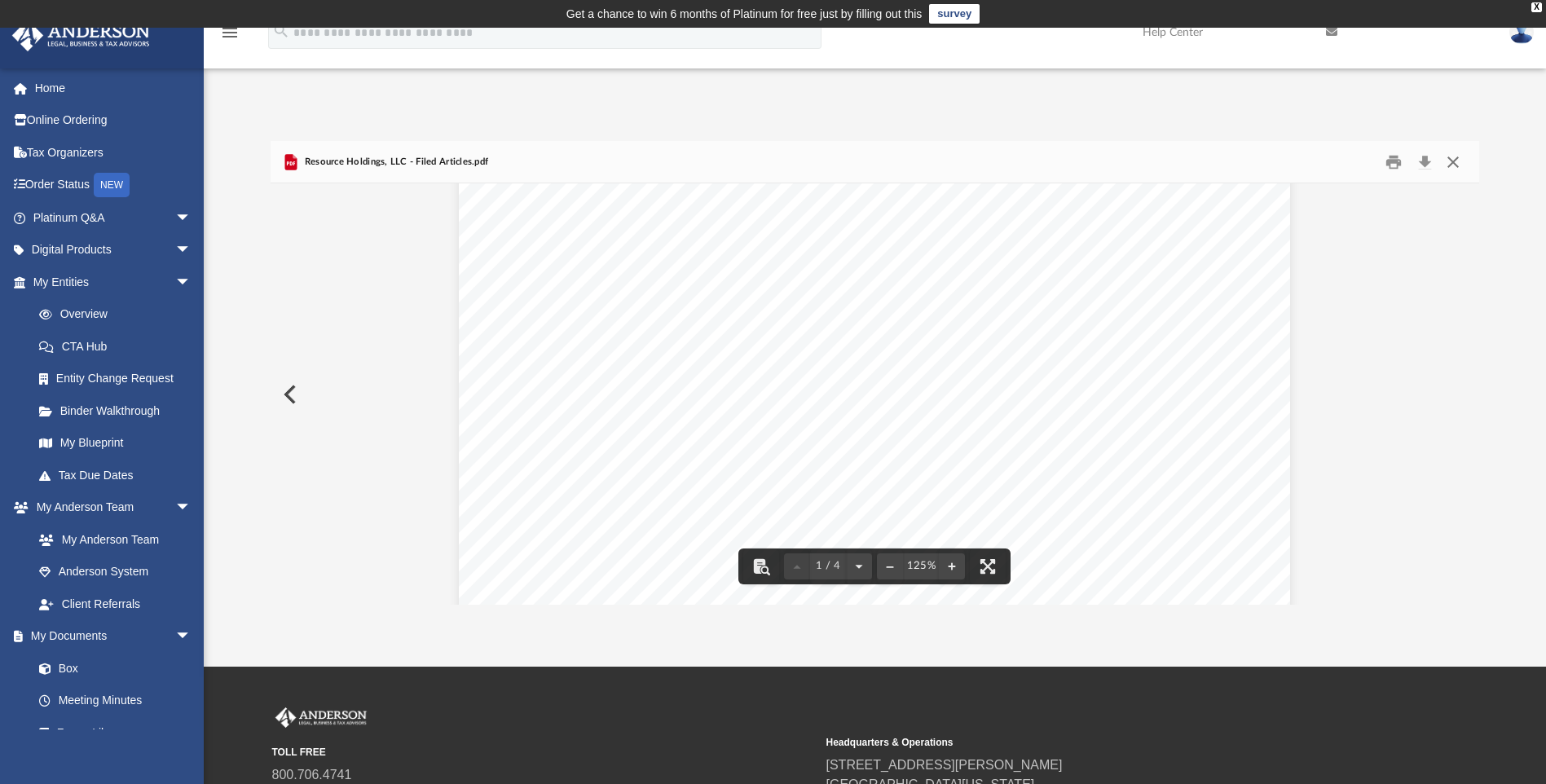
click at [1458, 161] on button "Close" at bounding box center [1453, 161] width 30 height 25
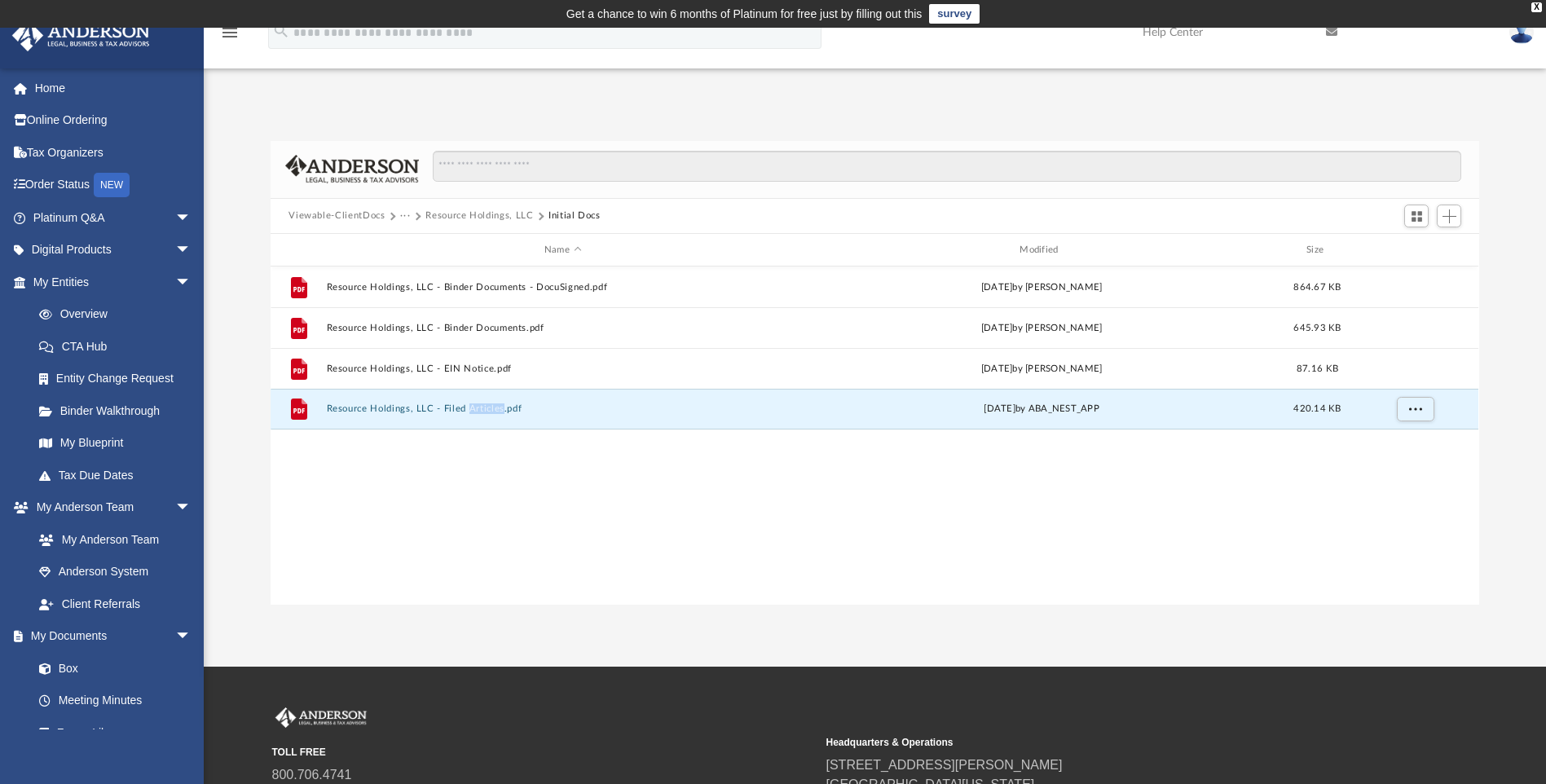
click at [336, 214] on button "Viewable-ClientDocs" at bounding box center [335, 216] width 96 height 15
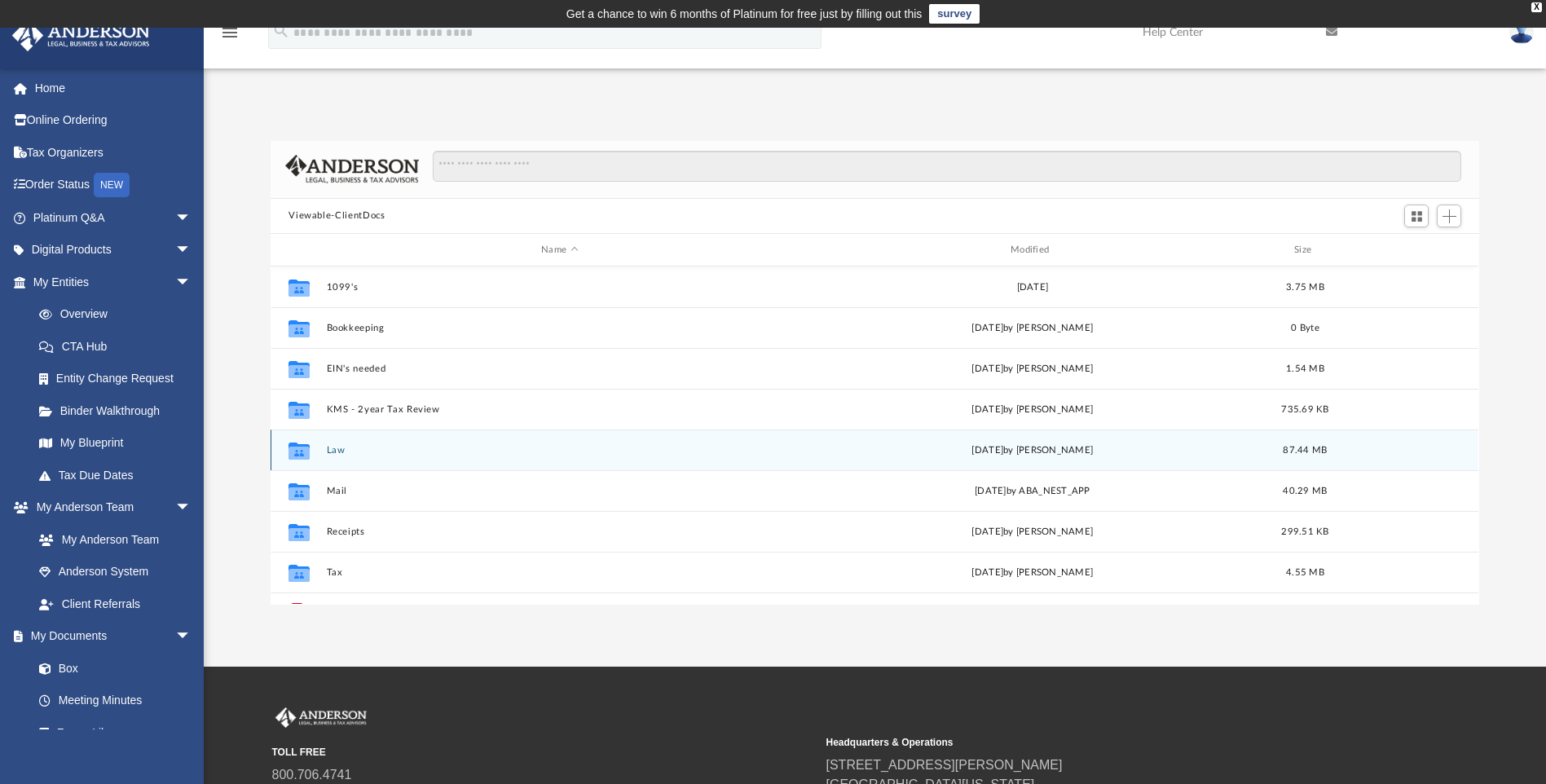
click at [341, 451] on button "Law" at bounding box center [560, 450] width 466 height 10
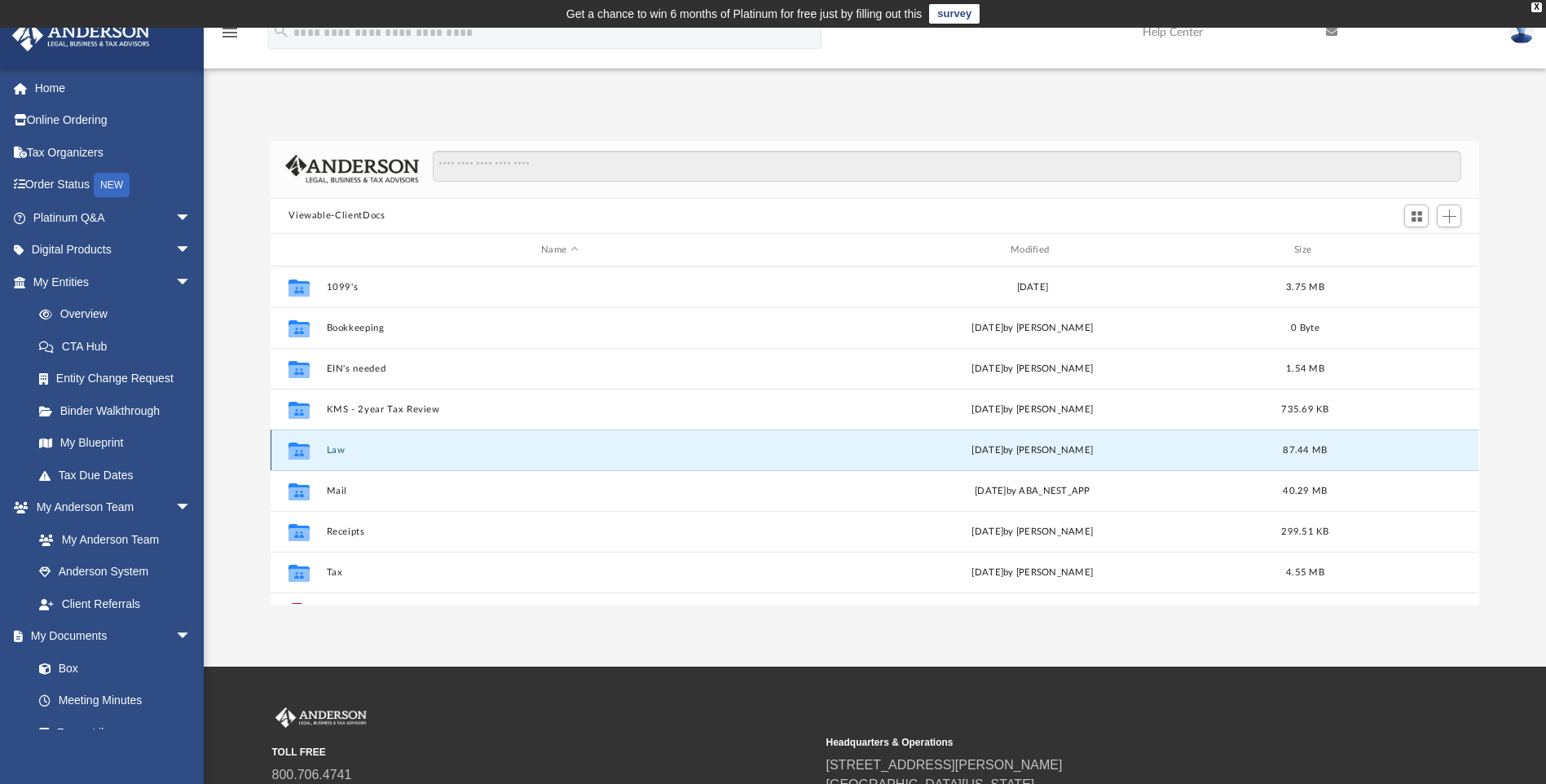
click at [341, 451] on button "Law" at bounding box center [560, 450] width 466 height 10
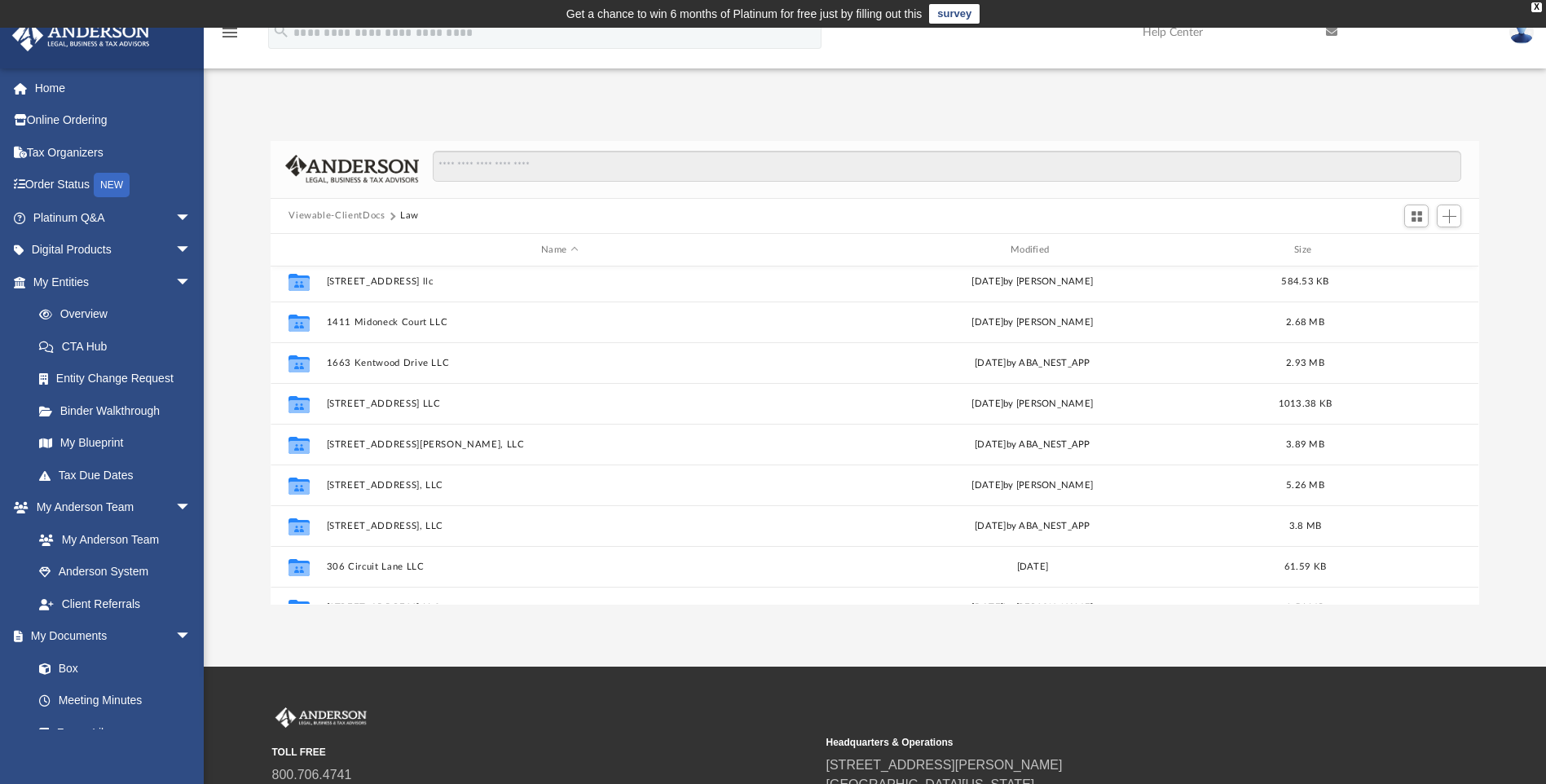
scroll to position [0, 0]
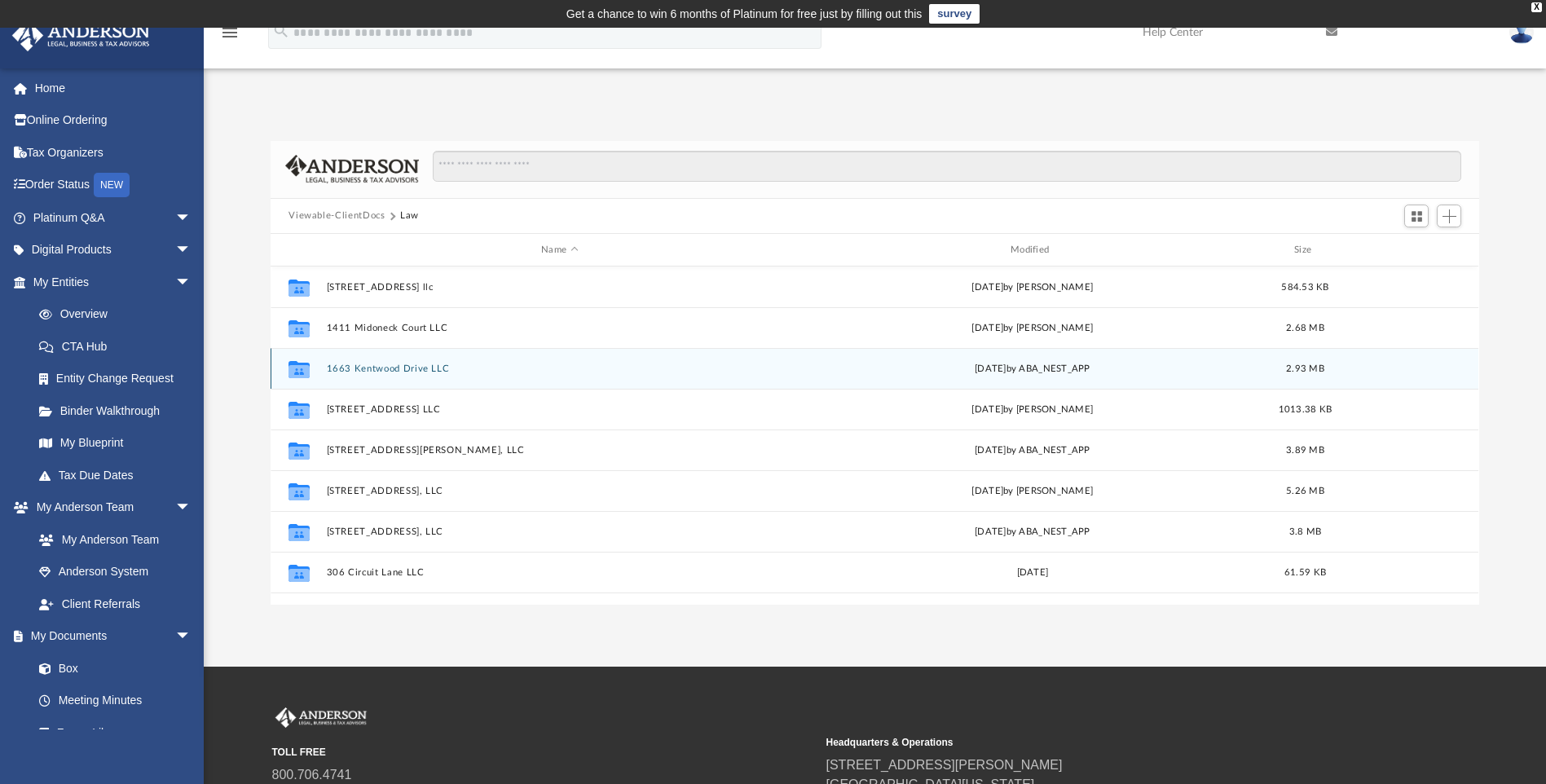
click at [419, 368] on button "1663 Kentwood Drive LLC" at bounding box center [560, 368] width 466 height 10
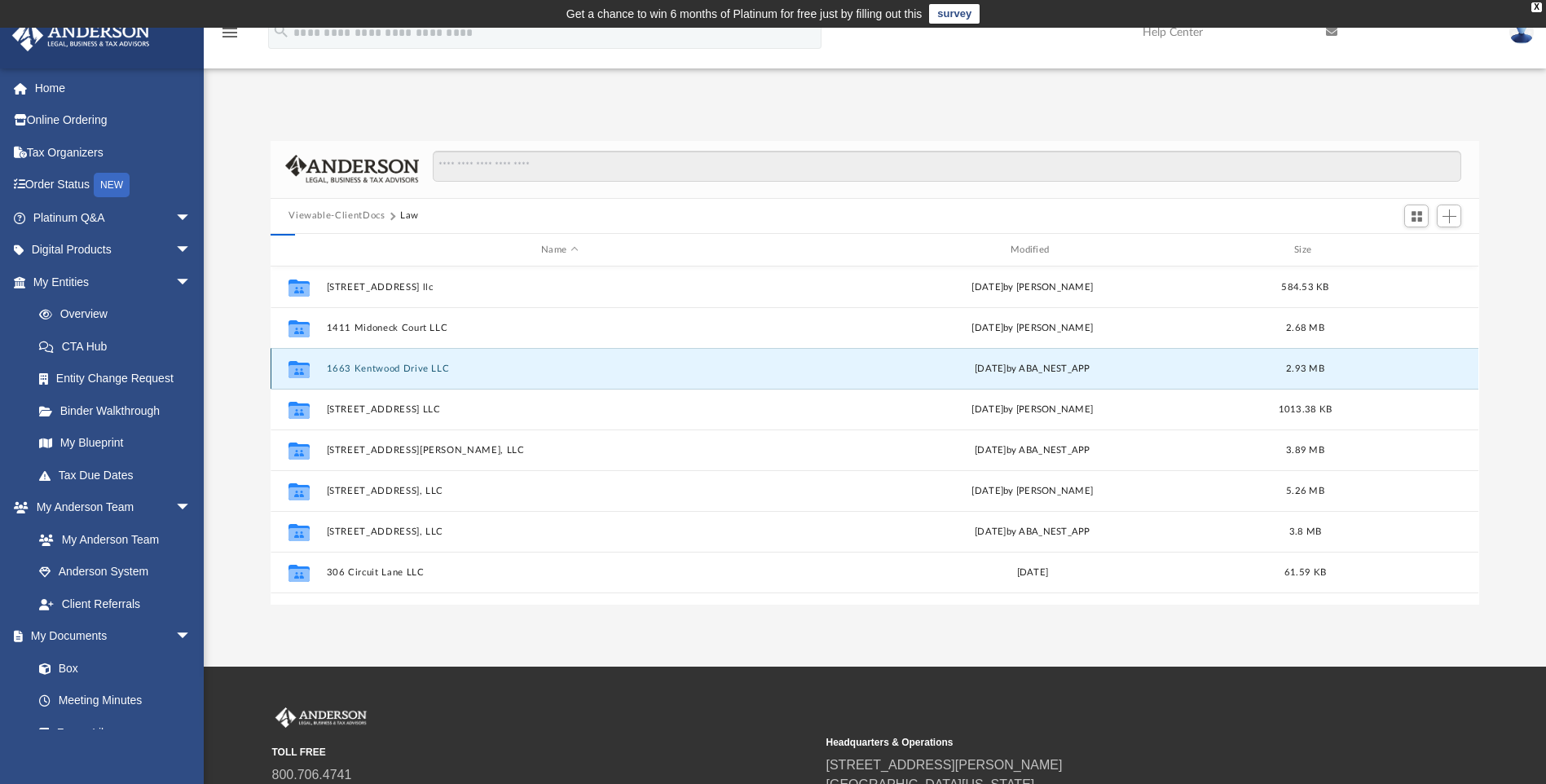
click at [419, 368] on button "1663 Kentwood Drive LLC" at bounding box center [560, 368] width 466 height 10
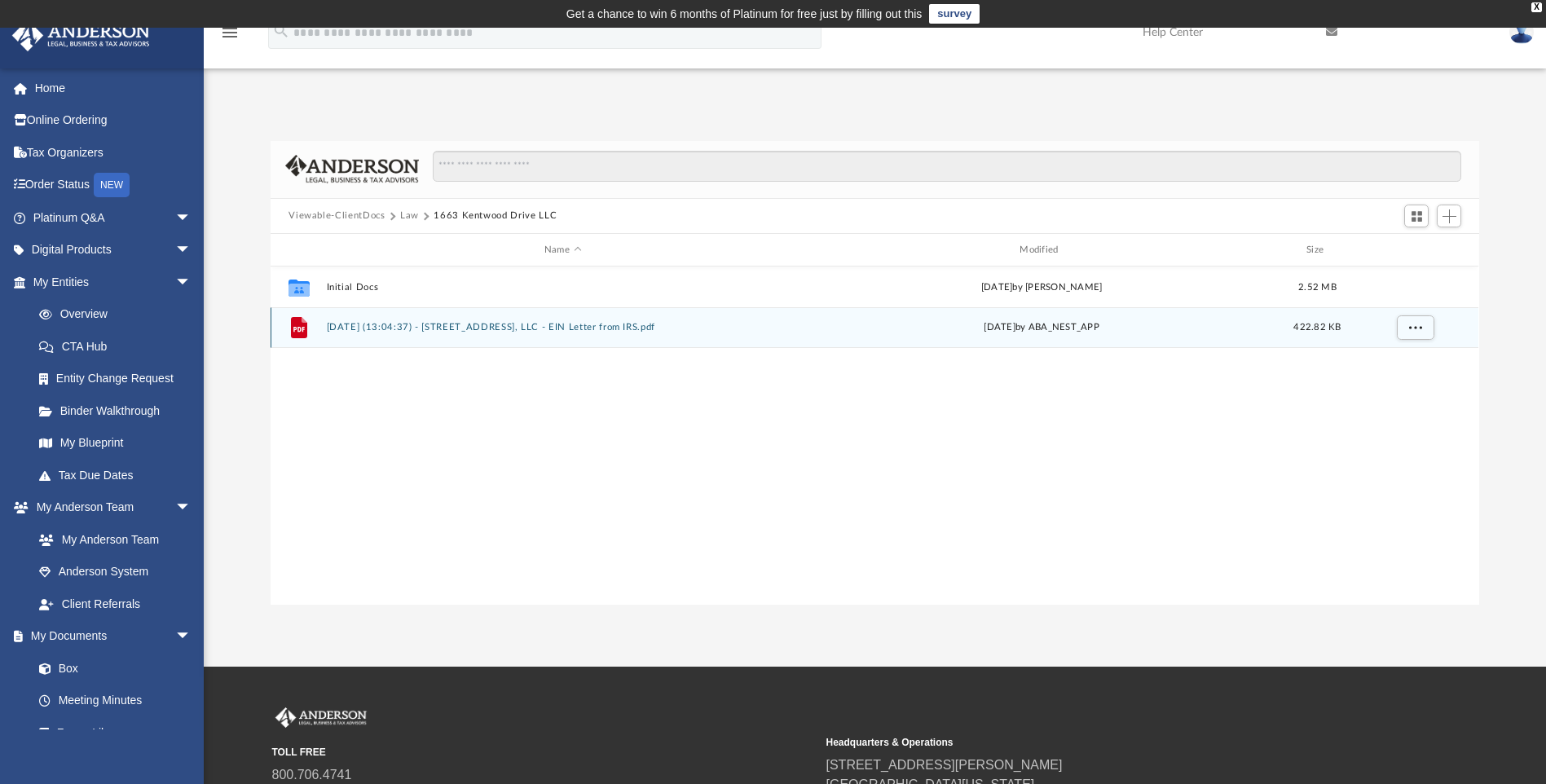
click at [500, 328] on button "2025.06.19 (13:04:37) - 1663 Kentwood Drive, LLC - EIN Letter from IRS.pdf" at bounding box center [563, 327] width 472 height 10
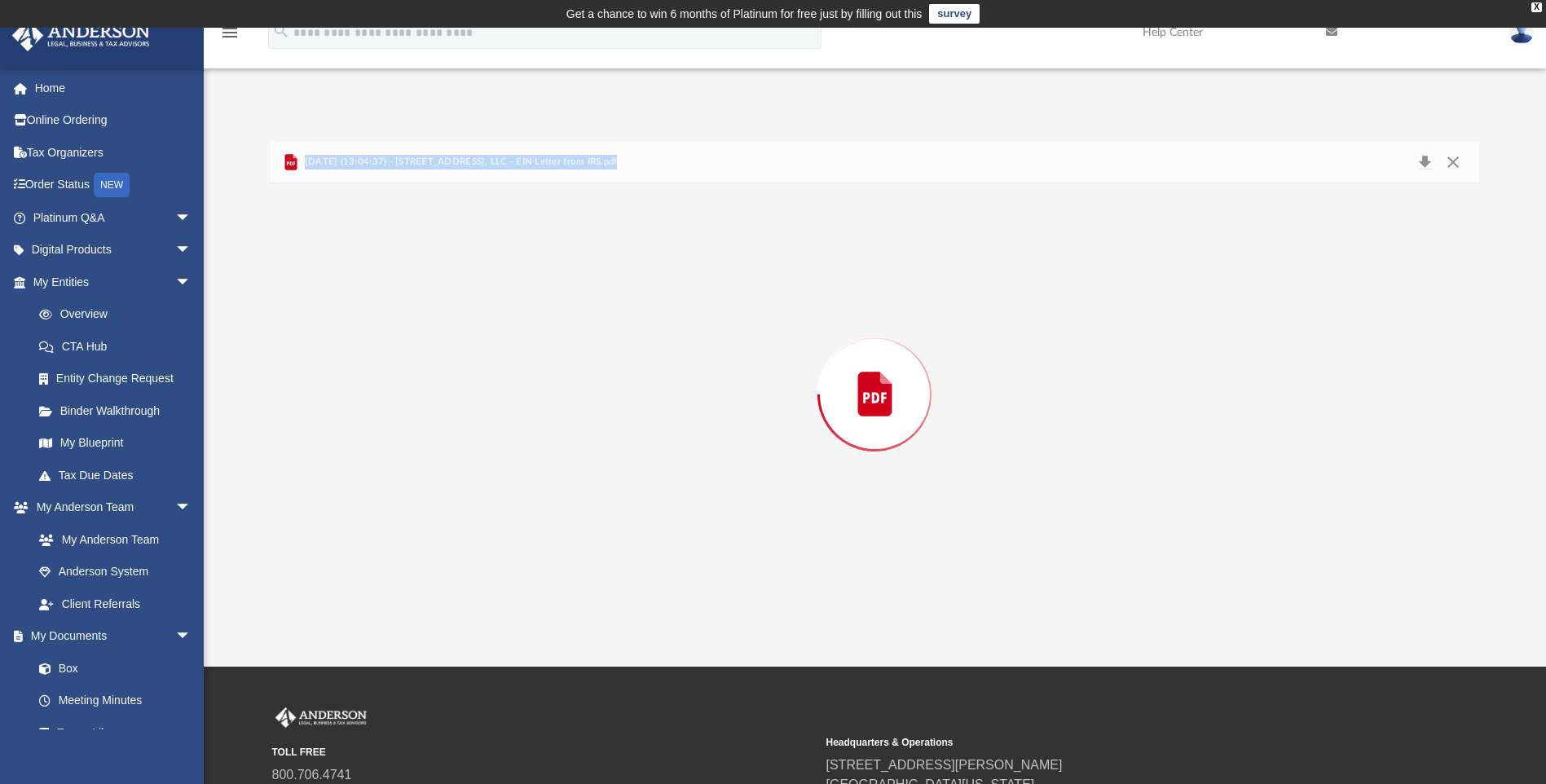
click at [500, 328] on div "Preview" at bounding box center [874, 393] width 1208 height 421
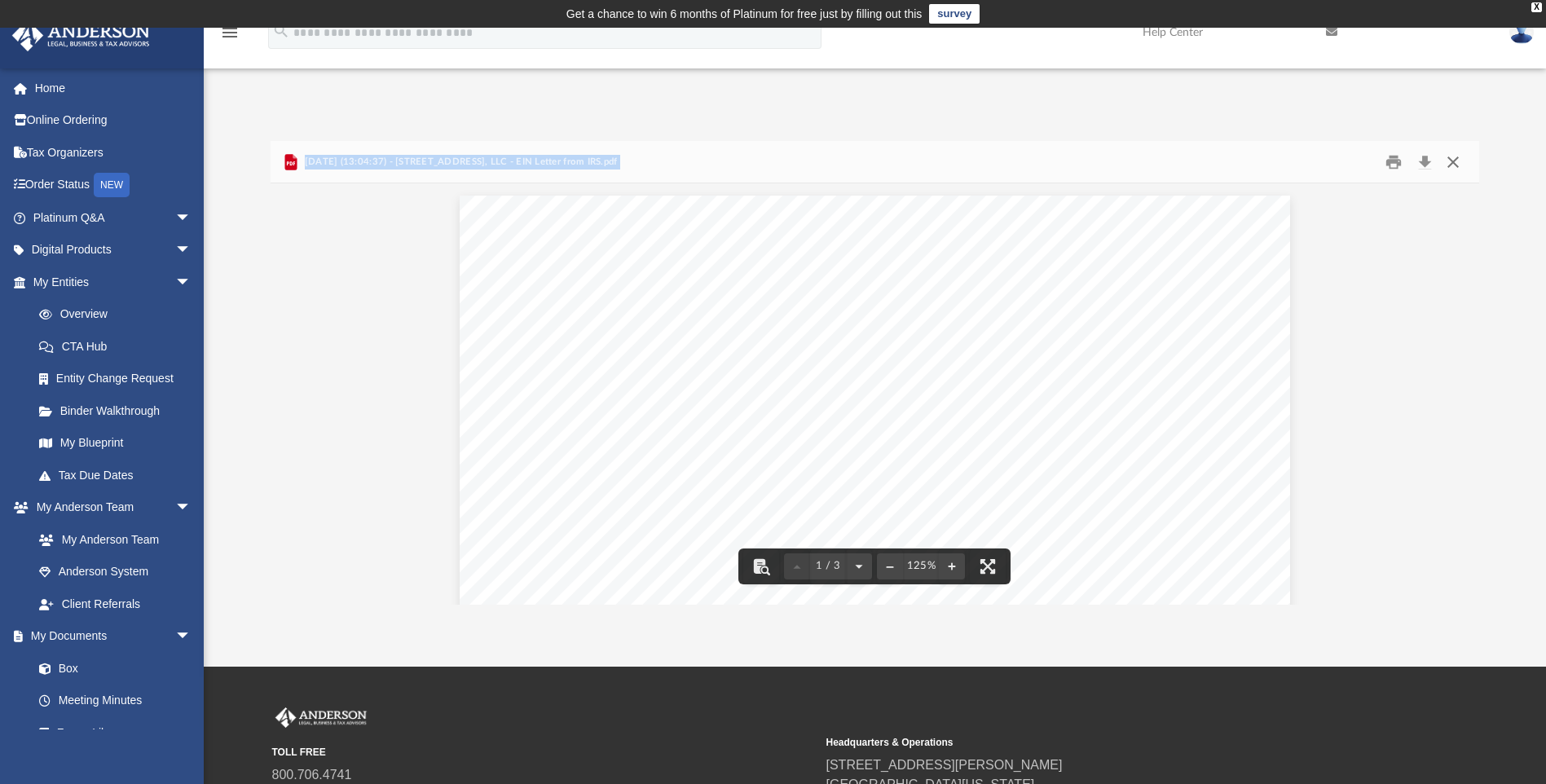
click at [1450, 168] on button "Close" at bounding box center [1453, 161] width 30 height 25
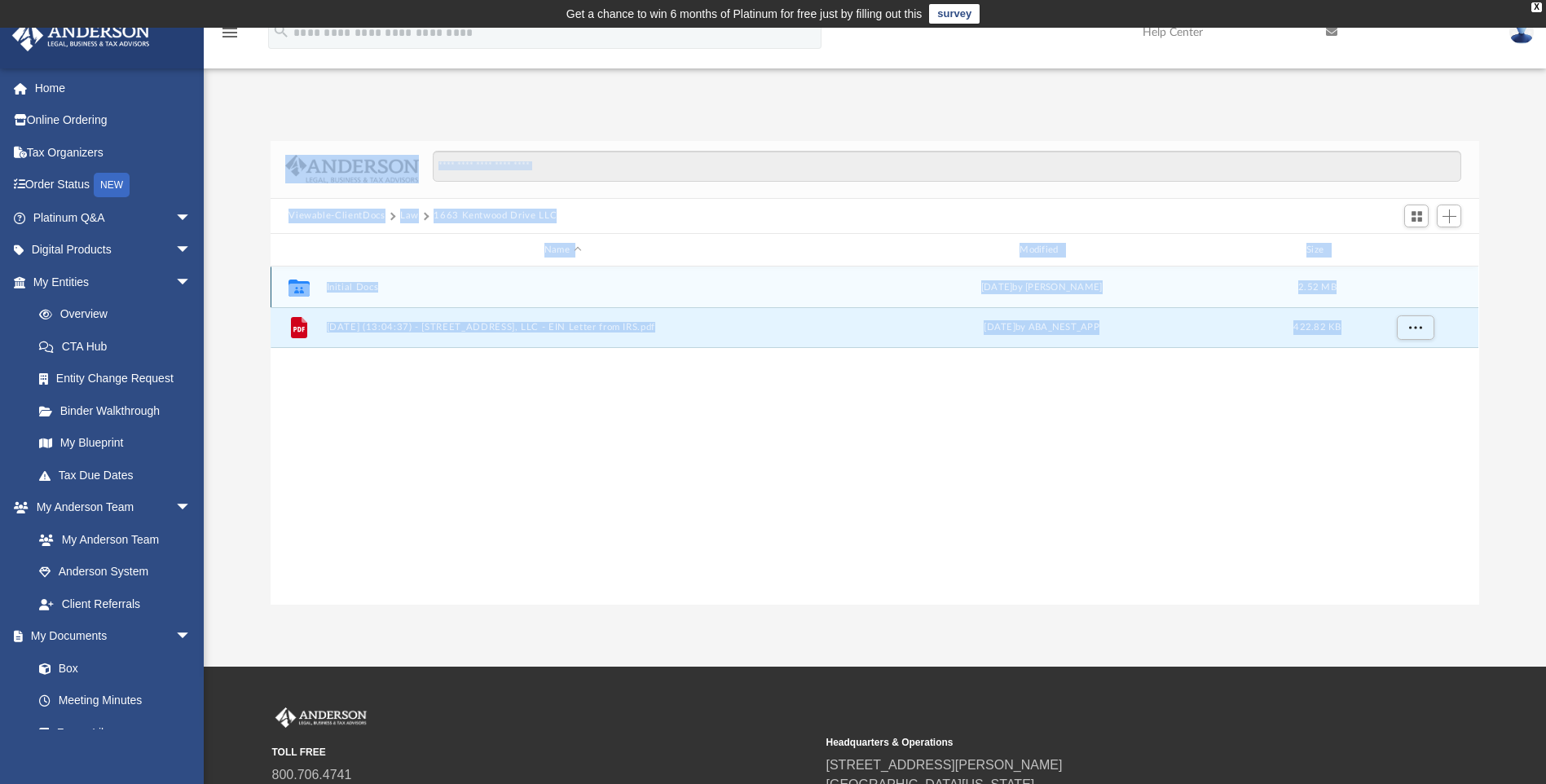
click at [344, 293] on button "Initial Docs" at bounding box center [563, 286] width 472 height 10
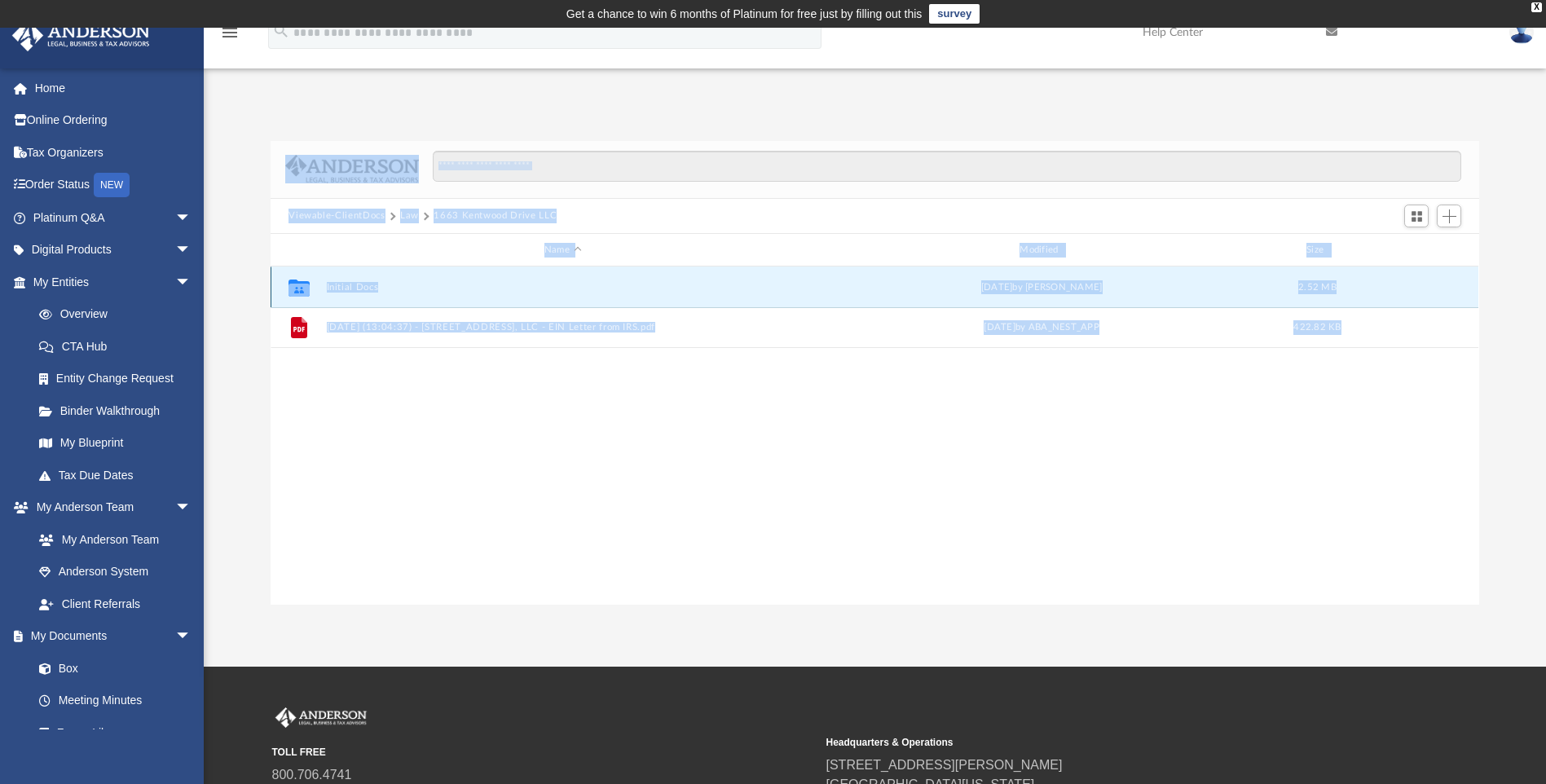
click at [344, 293] on button "Initial Docs" at bounding box center [563, 286] width 472 height 10
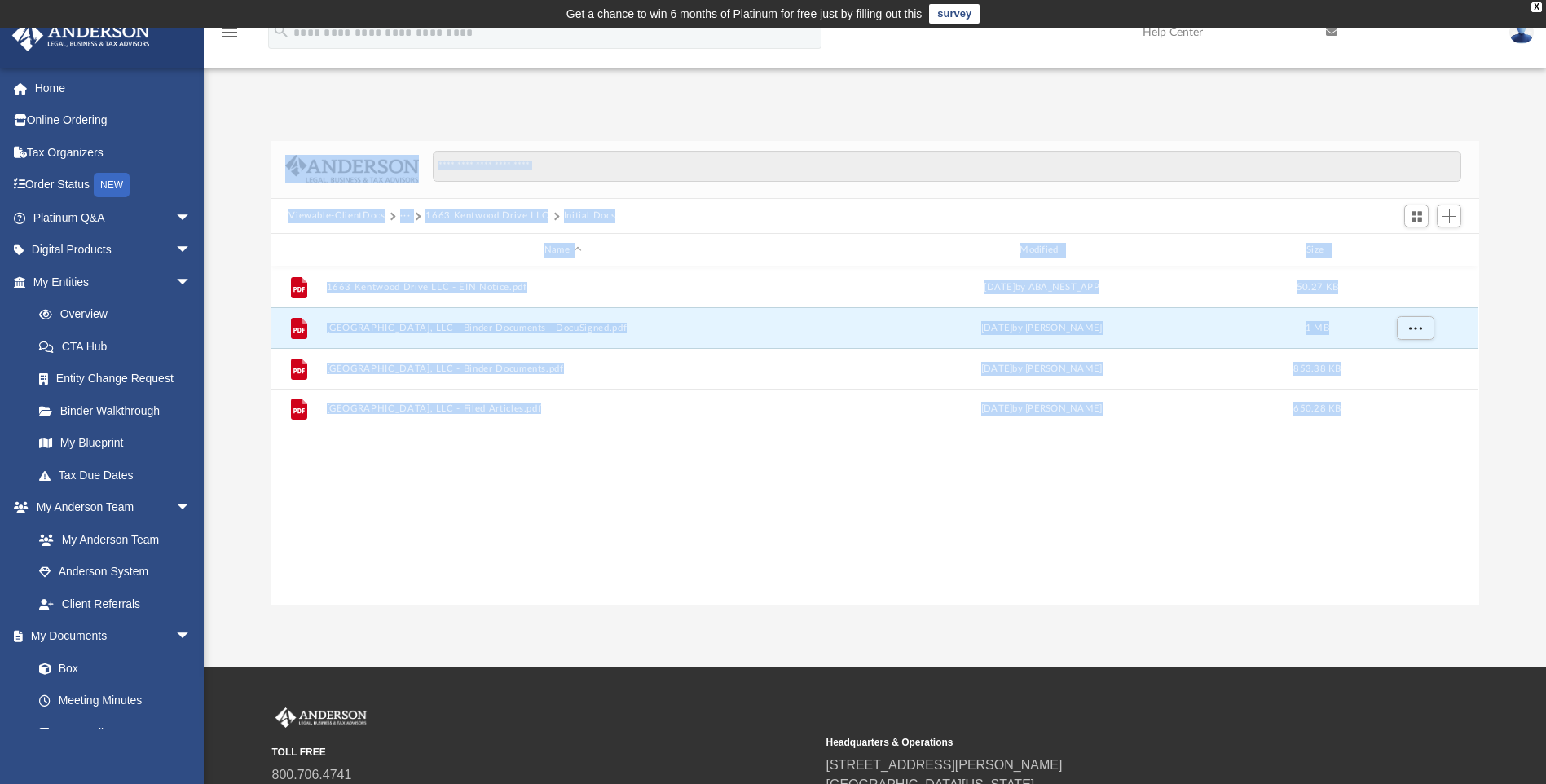
click at [493, 331] on button "1663 Kentwood Drive, LLC - Binder Documents - DocuSigned.pdf" at bounding box center [563, 327] width 472 height 10
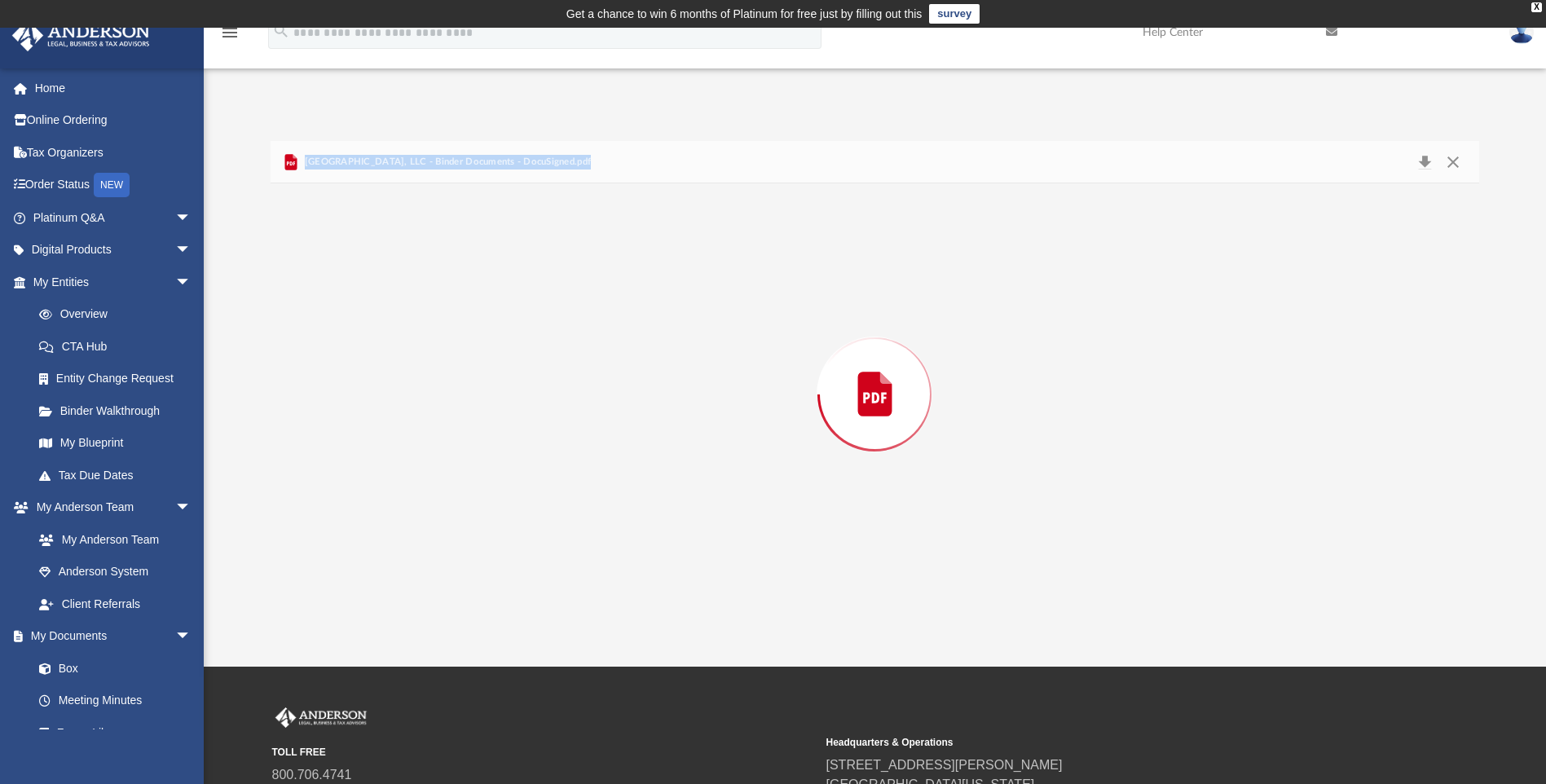
click at [493, 331] on div "Preview" at bounding box center [874, 393] width 1208 height 421
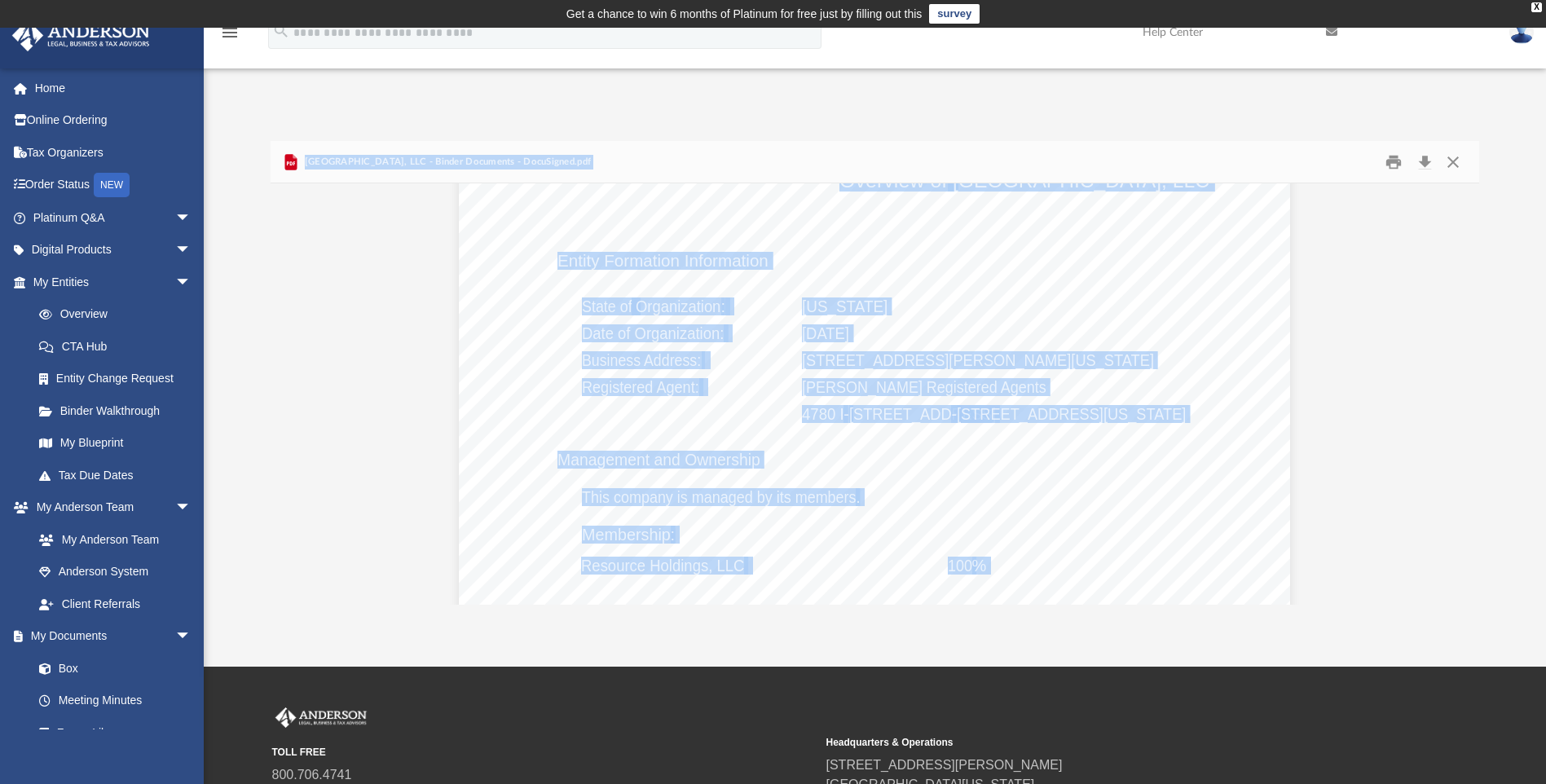
scroll to position [1222, 0]
